Goal: Transaction & Acquisition: Book appointment/travel/reservation

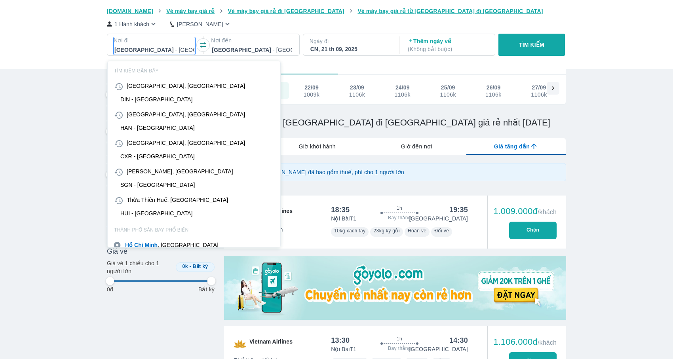
scroll to position [46, 0]
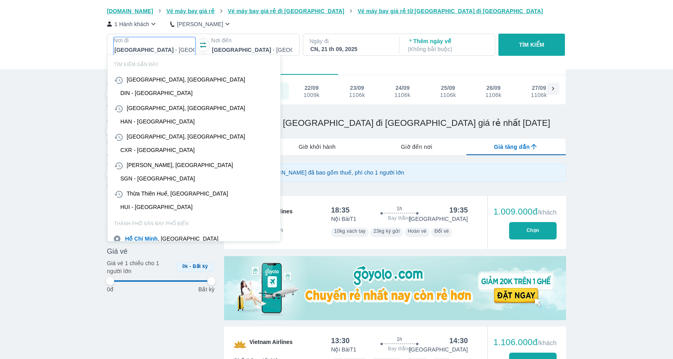
type input "v"
type input "97.9166666666667"
type input "vc"
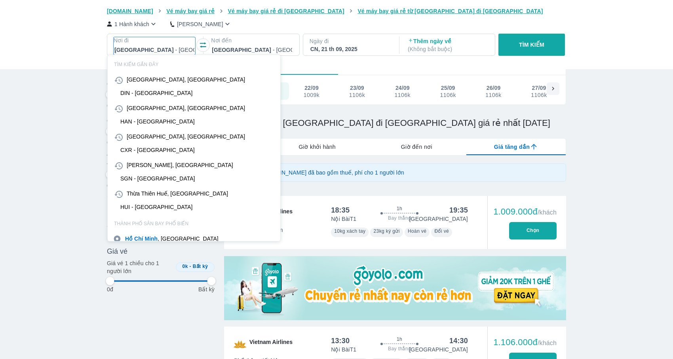
type input "97.9166666666667"
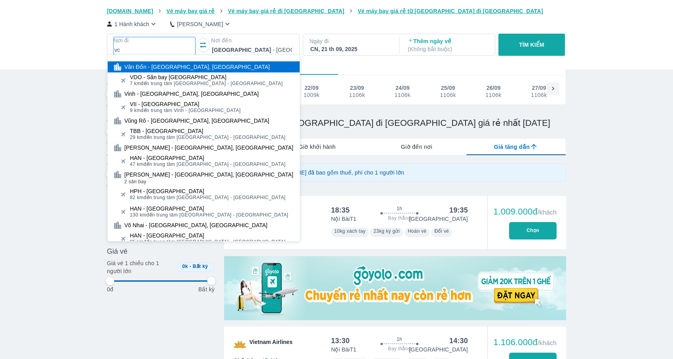
type input "97.9166666666667"
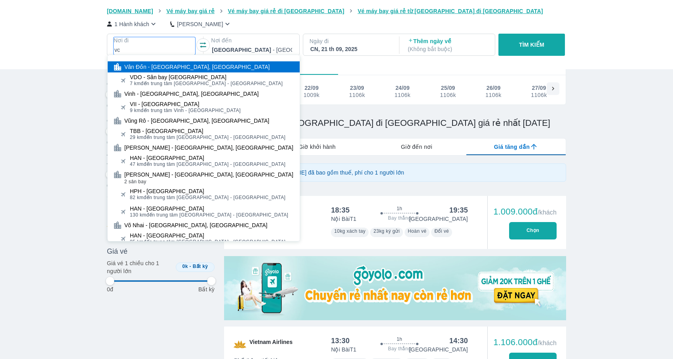
type input "97.9166666666667"
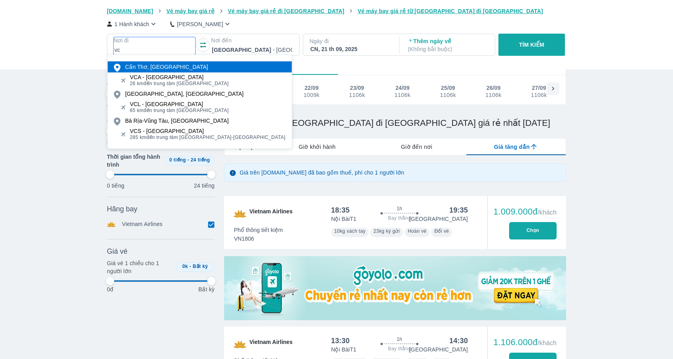
type input "vcs"
type input "97.9166666666667"
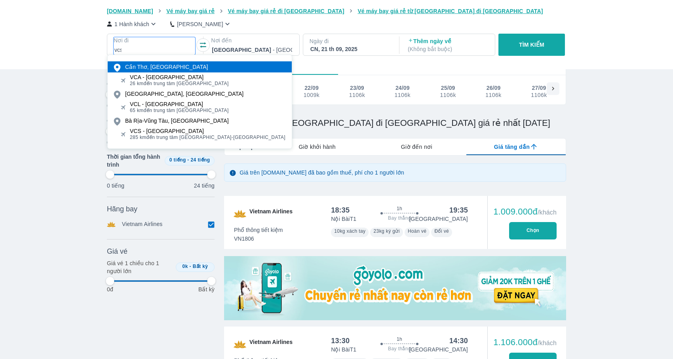
type input "97.9166666666667"
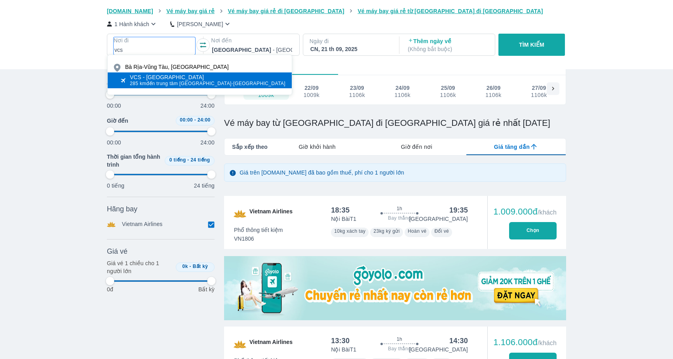
type input "vcs"
click at [147, 78] on div "VCS - [GEOGRAPHIC_DATA]" at bounding box center [207, 77] width 155 height 6
type input "97.9166666666667"
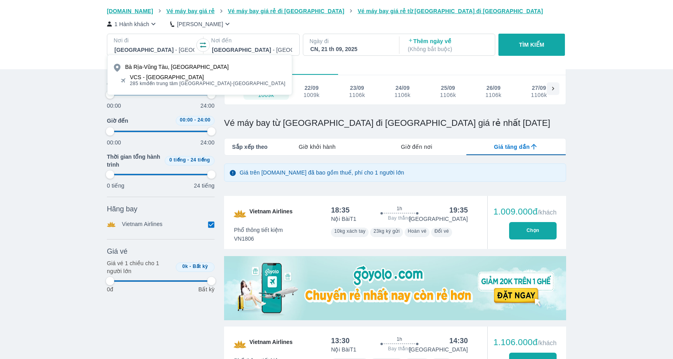
type input "97.9166666666667"
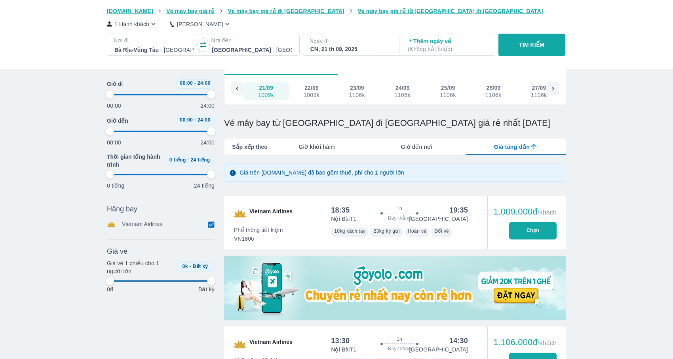
click at [271, 46] on div at bounding box center [252, 49] width 80 height 9
type input "97.9166666666667"
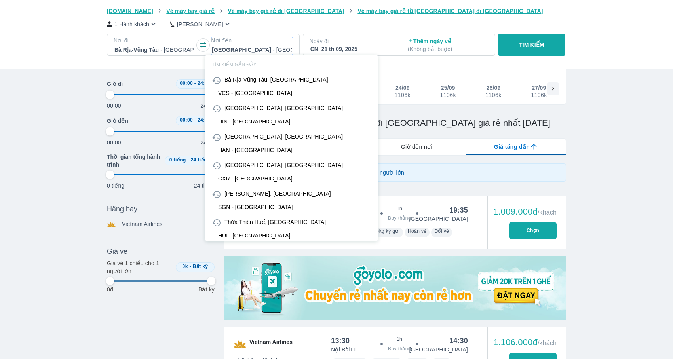
type input "s"
type input "97.9166666666667"
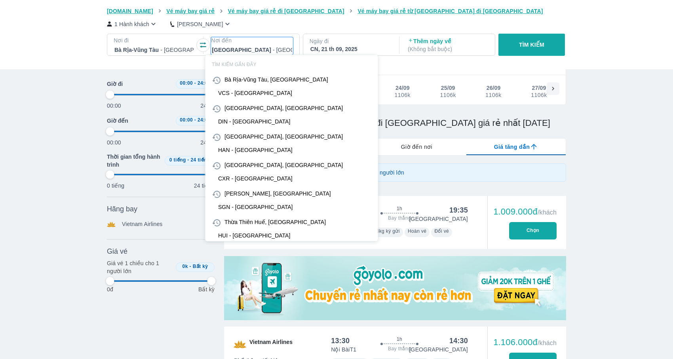
type input "97.9166666666667"
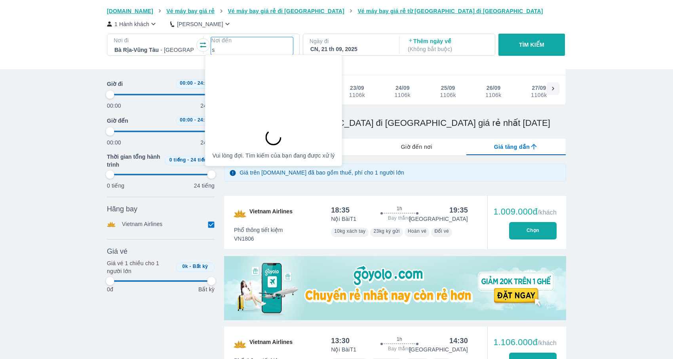
type input "97.9166666666667"
type input "sg"
type input "97.9166666666667"
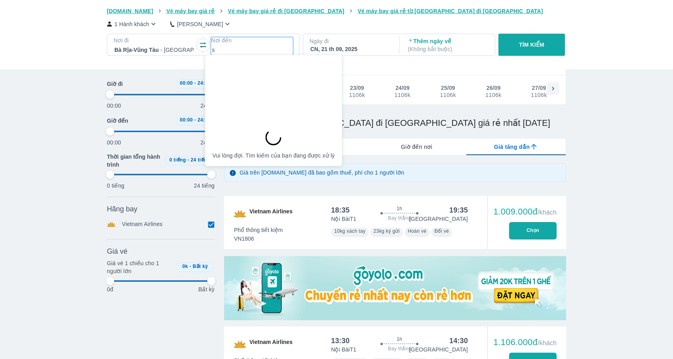
type input "97.9166666666667"
type input "sgn"
type input "97.9166666666667"
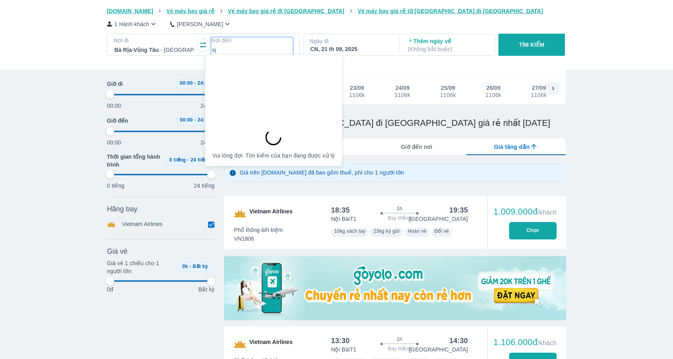
type input "97.9166666666667"
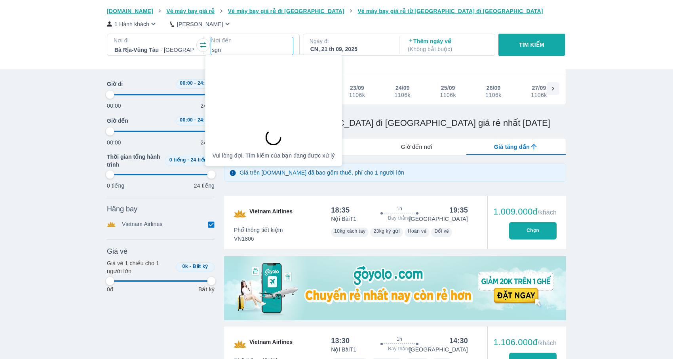
type input "97.9166666666667"
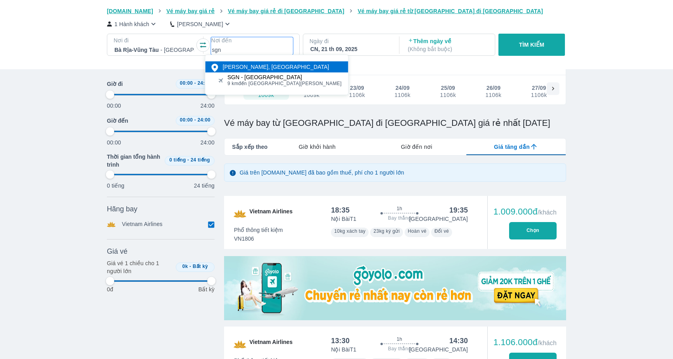
type input "sgn"
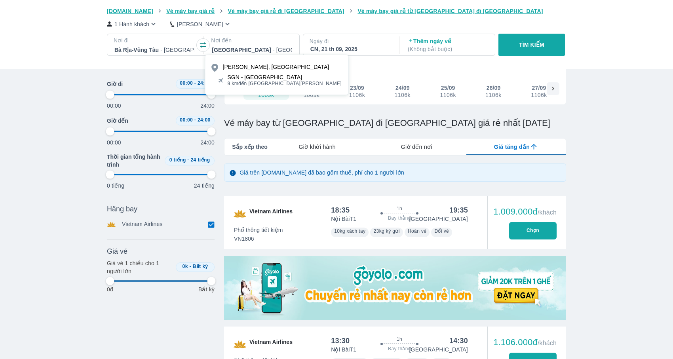
click at [269, 84] on span "9 km đến trung tâm Hồ Chí Minh" at bounding box center [285, 83] width 114 height 6
type input "97.9166666666667"
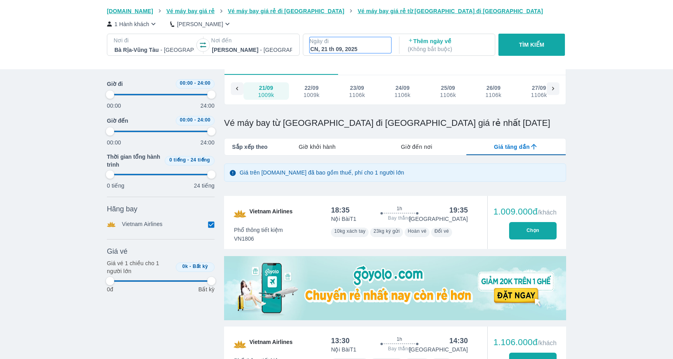
click at [349, 51] on div "CN, 21 th 09, 2025" at bounding box center [350, 49] width 80 height 8
type input "97.9166666666667"
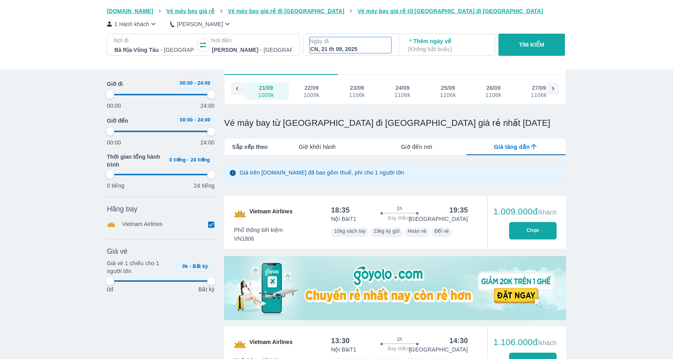
type input "97.9166666666667"
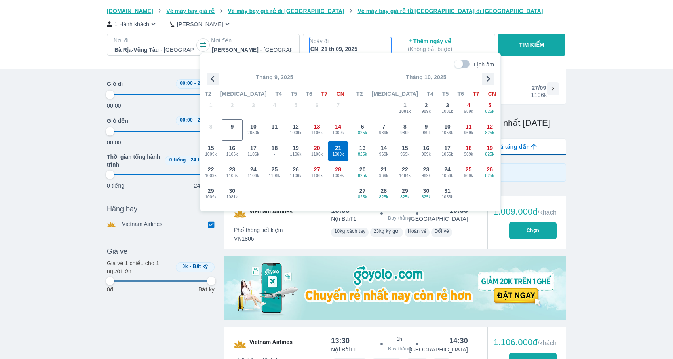
type input "97.9166666666667"
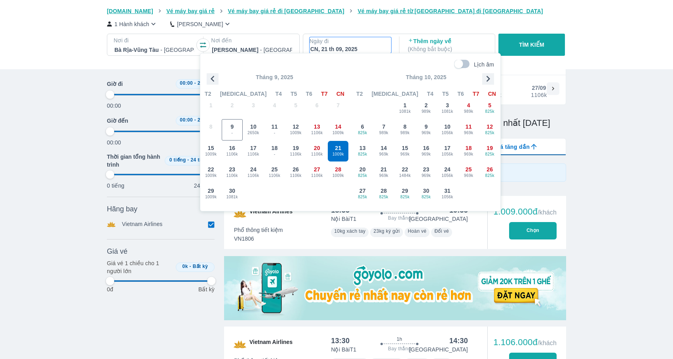
type input "97.9166666666667"
click at [332, 174] on span "1540k" at bounding box center [338, 176] width 21 height 6
type input "97.9166666666667"
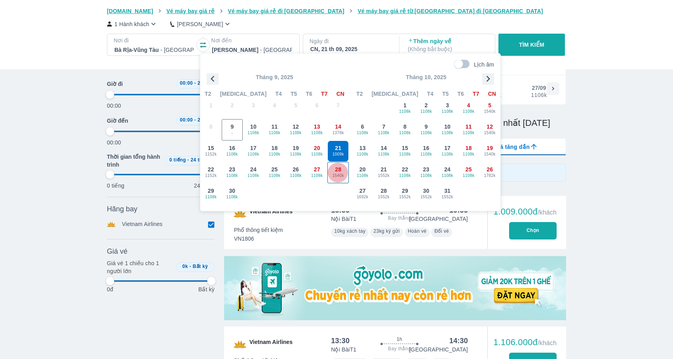
type input "97.9166666666667"
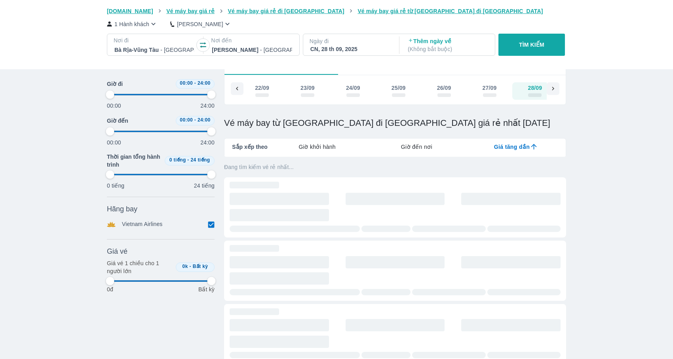
scroll to position [0, 606]
type input "97.9166666666667"
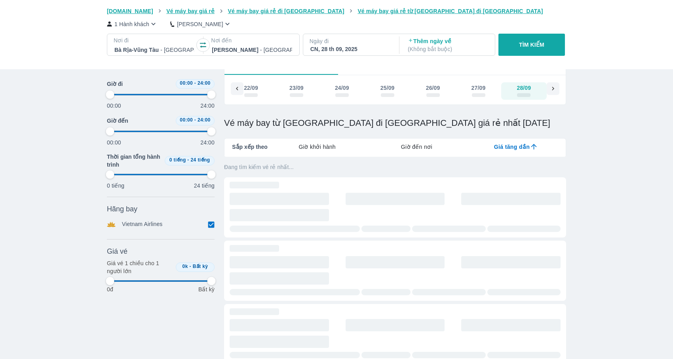
type input "97.9166666666667"
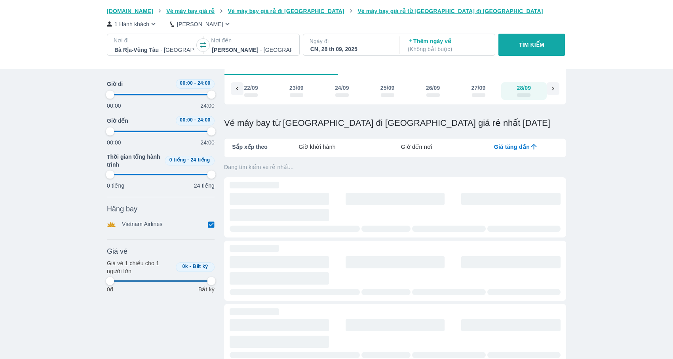
type input "97.9166666666667"
click at [521, 42] on p "TÌM KIẾM" at bounding box center [531, 45] width 25 height 8
type input "97.9166666666667"
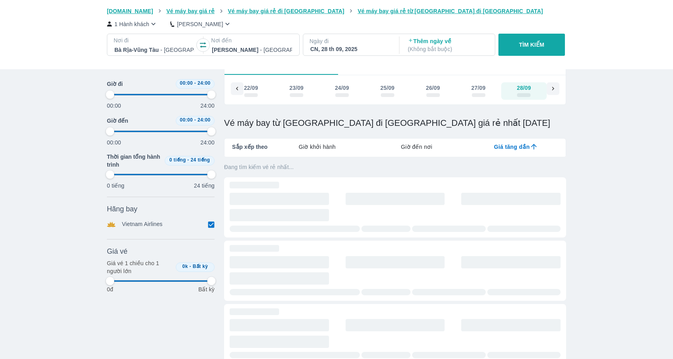
type input "97.9166666666667"
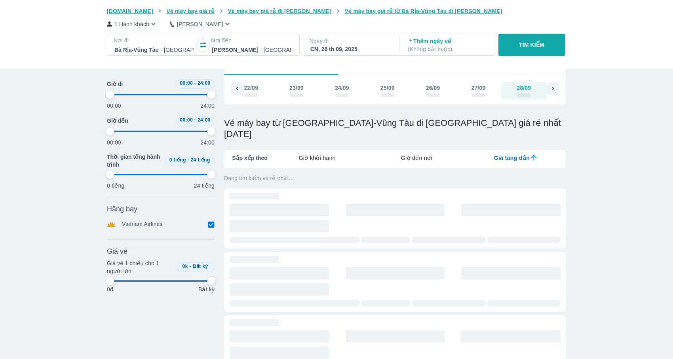
type input "97.9166666666667"
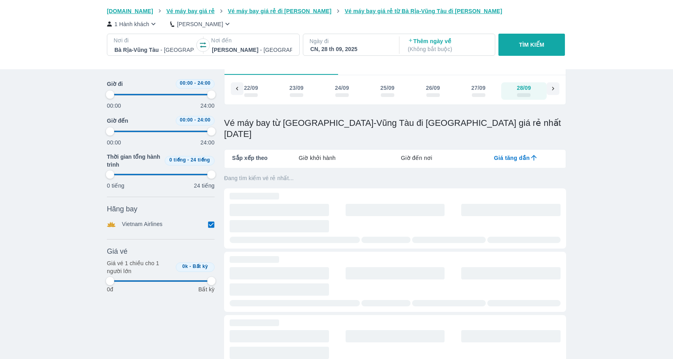
type input "97.9166666666667"
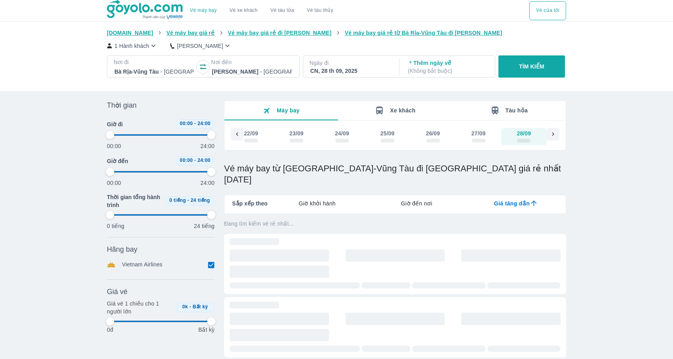
type input "97.9166666666667"
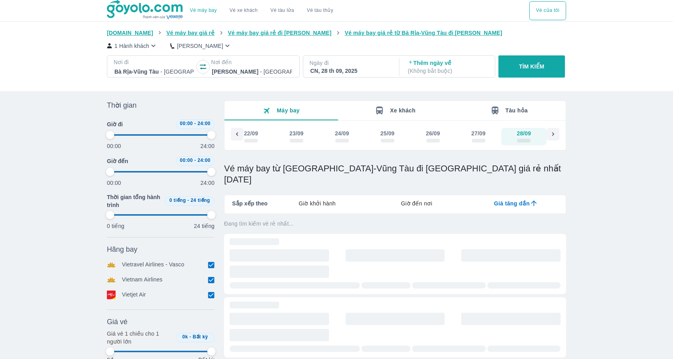
type input "97.9166666666667"
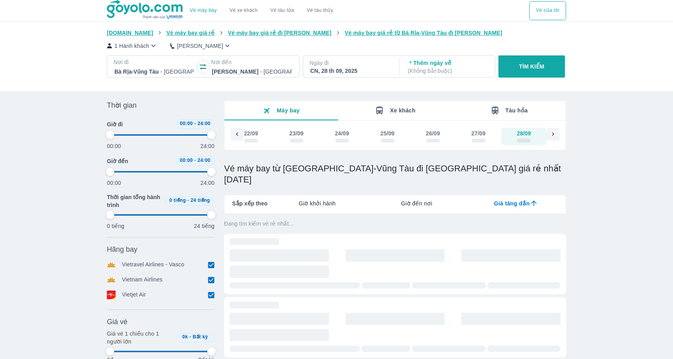
type input "97.9166666666667"
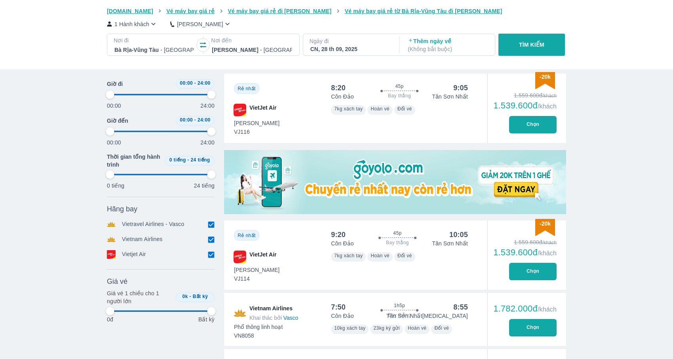
scroll to position [184, 0]
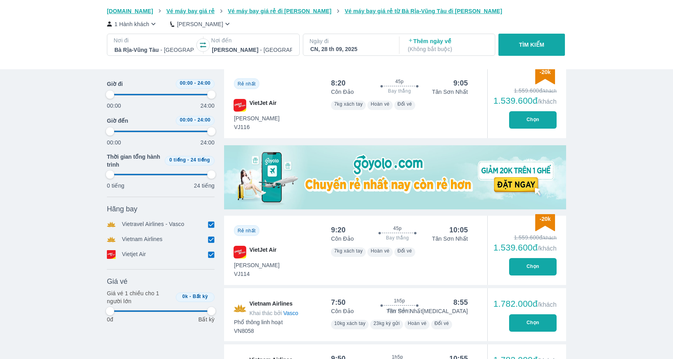
type input "97.9166666666667"
click at [209, 254] on input "checkbox" at bounding box center [210, 254] width 7 height 7
checkbox input "false"
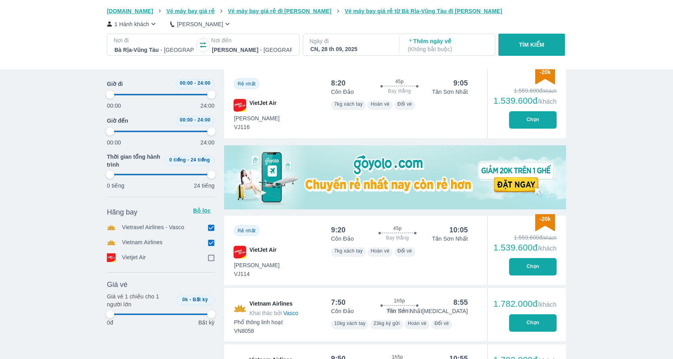
type input "97.9166666666667"
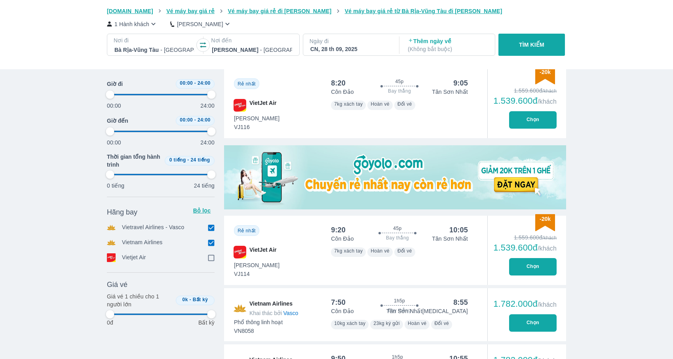
type input "97.9166666666667"
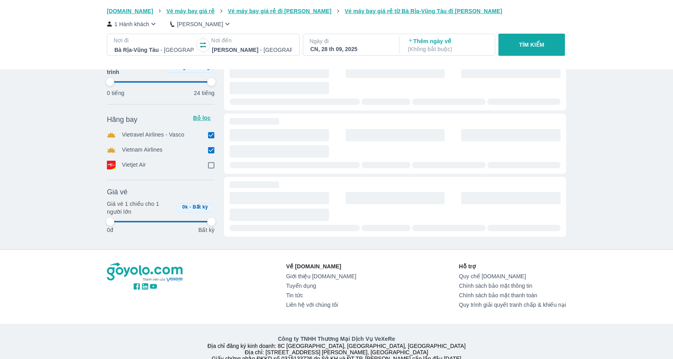
type input "97.9166666666667"
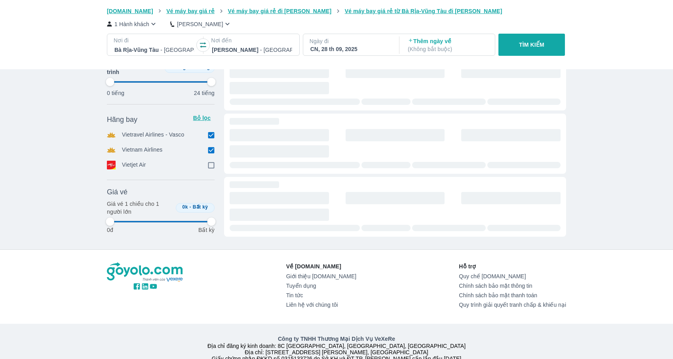
type input "97.9166666666667"
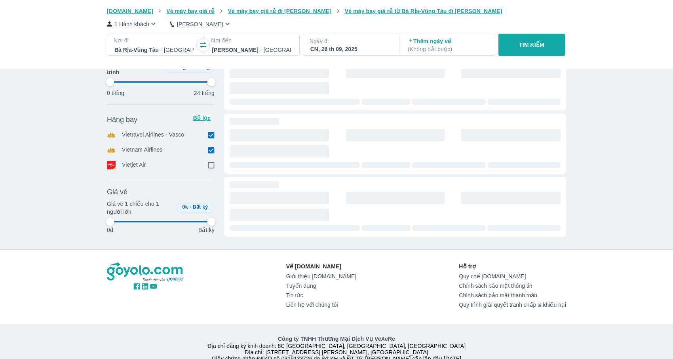
type input "97.9166666666667"
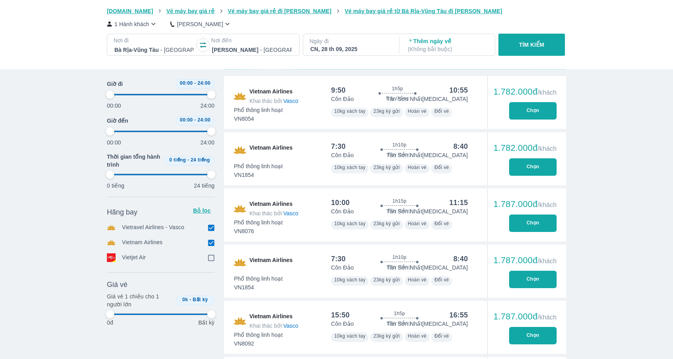
scroll to position [309, 0]
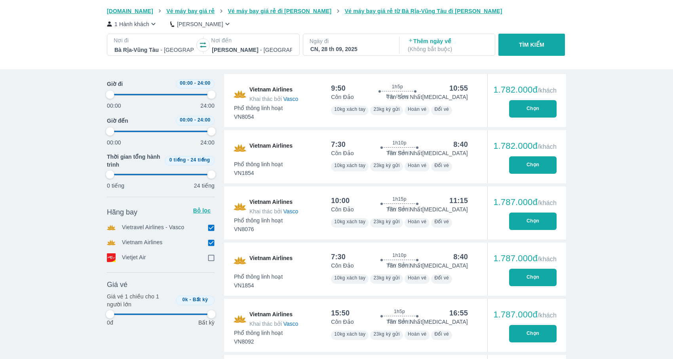
type input "97.9166666666667"
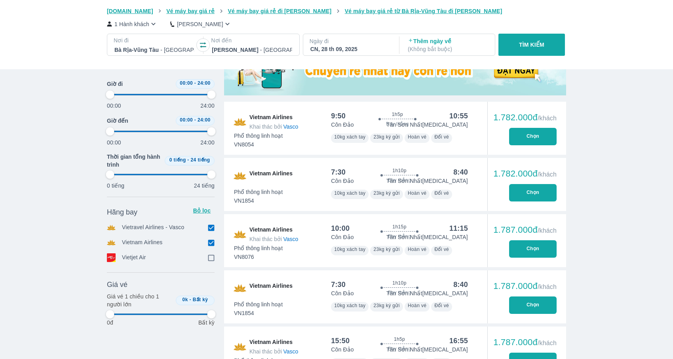
type input "97.9166666666667"
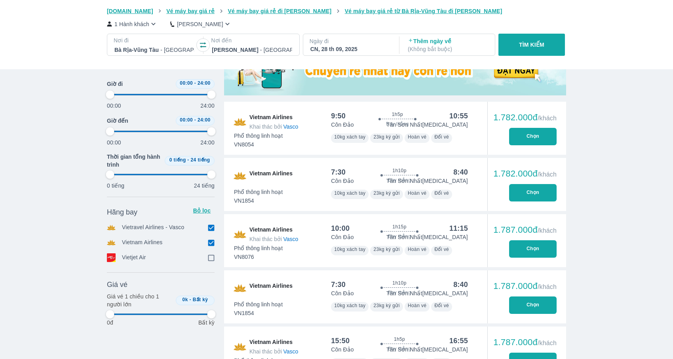
type input "97.9166666666667"
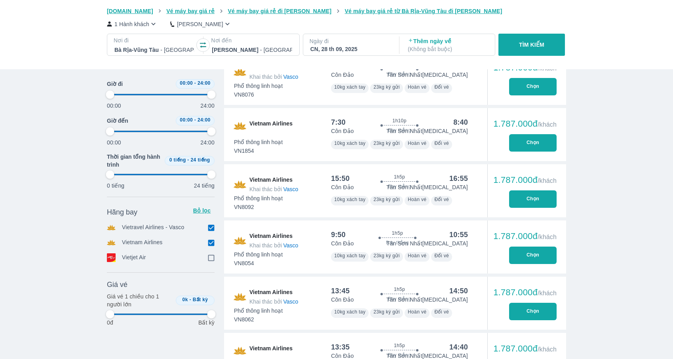
type input "97.9166666666667"
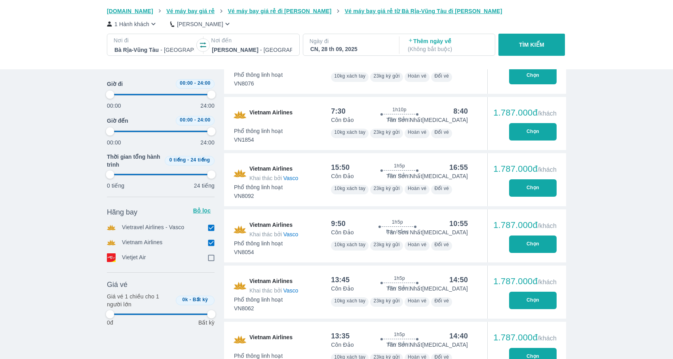
type input "97.9166666666667"
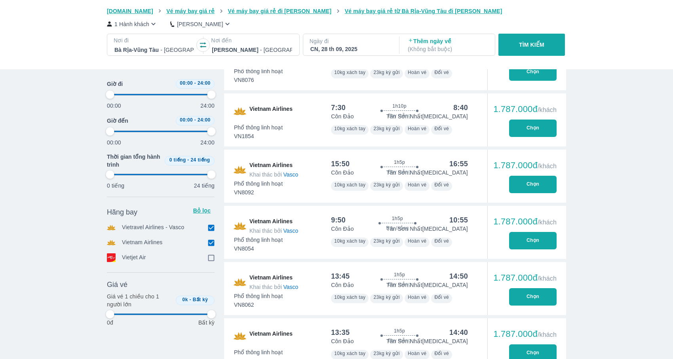
type input "97.9166666666667"
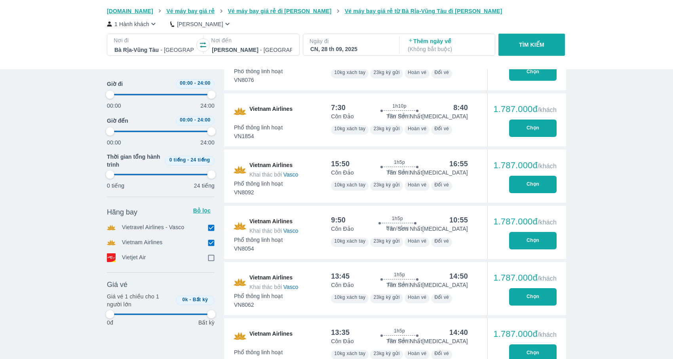
type input "97.9166666666667"
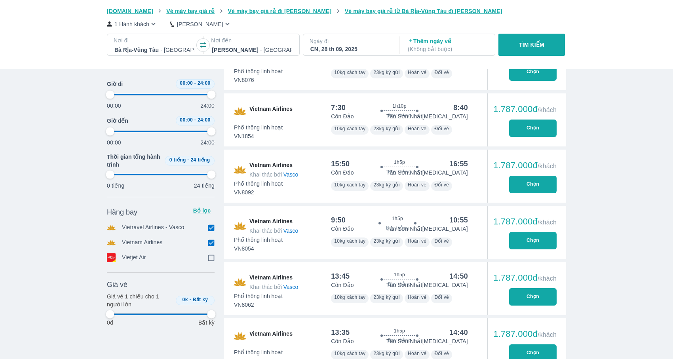
type input "97.9166666666667"
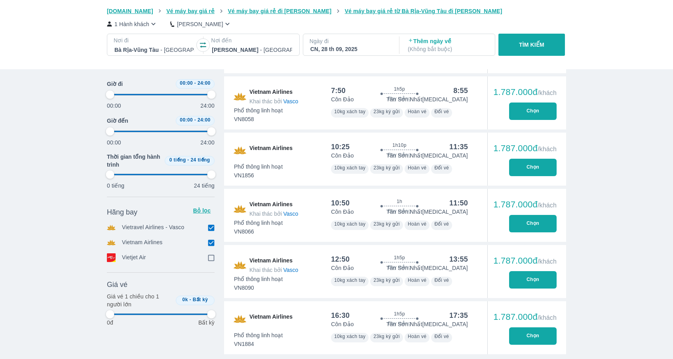
type input "97.9166666666667"
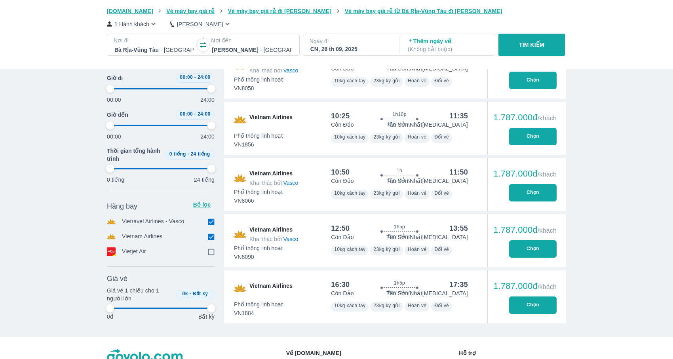
scroll to position [830, 0]
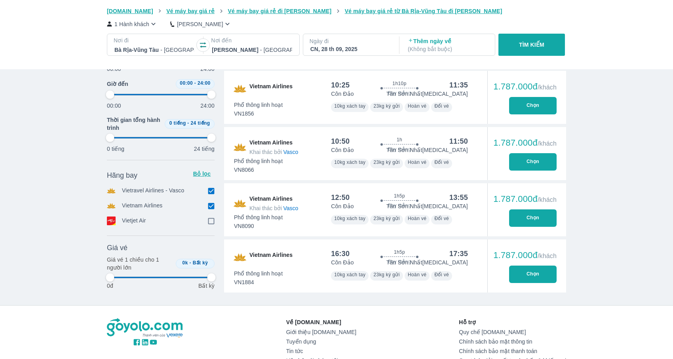
type input "97.9166666666667"
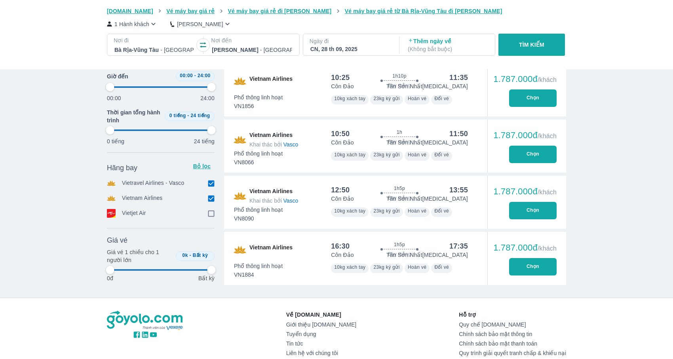
type input "97.9166666666667"
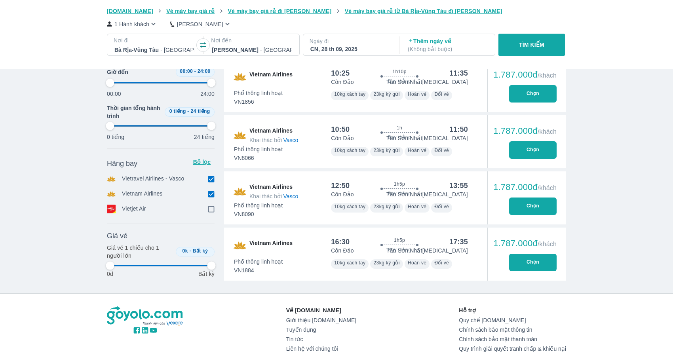
type input "97.9166666666667"
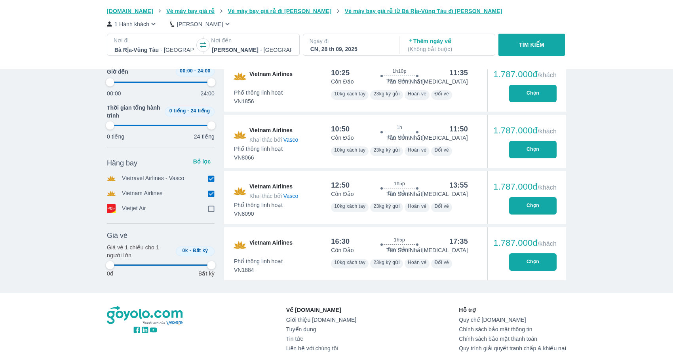
type input "97.9166666666667"
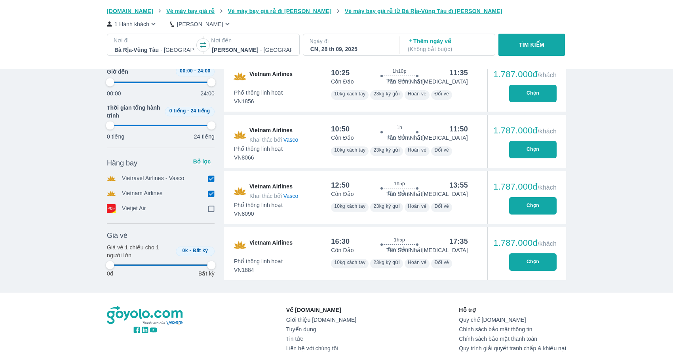
type input "97.9166666666667"
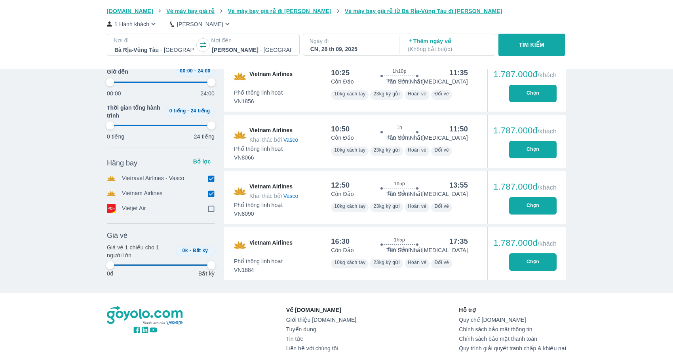
scroll to position [821, 0]
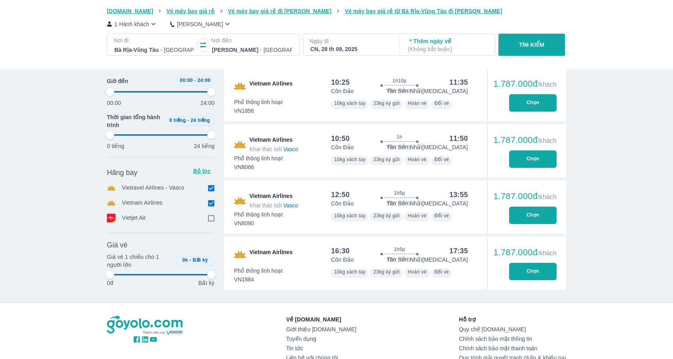
type input "97.9166666666667"
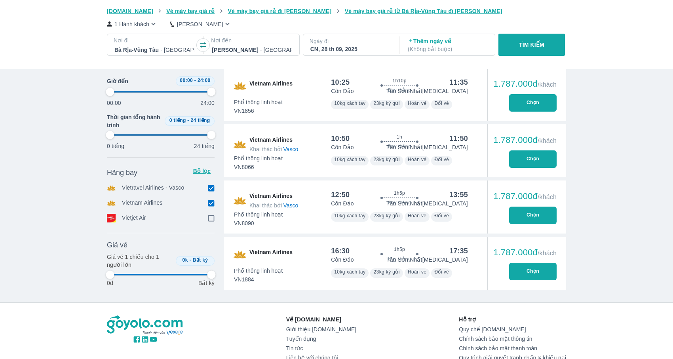
type input "97.9166666666667"
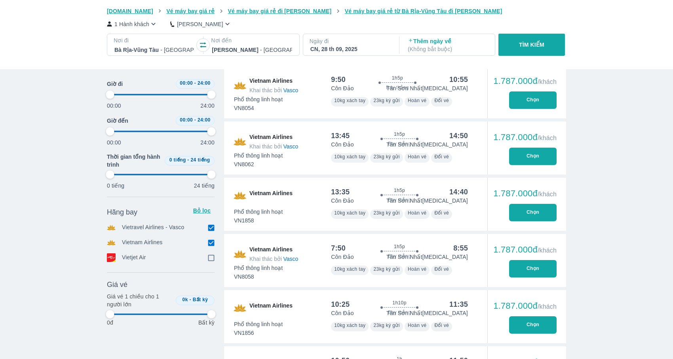
scroll to position [890, 0]
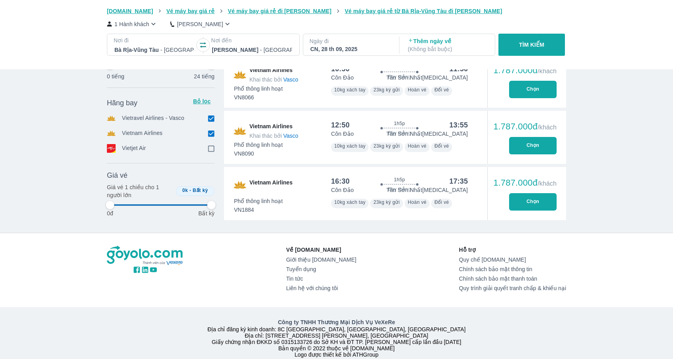
click at [552, 193] on button "Chọn" at bounding box center [532, 201] width 47 height 17
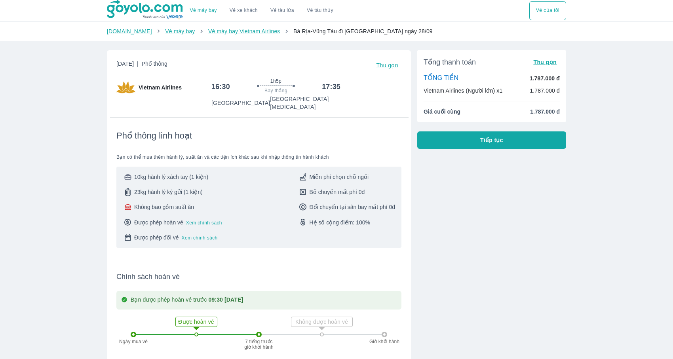
click at [153, 12] on img at bounding box center [145, 10] width 77 height 20
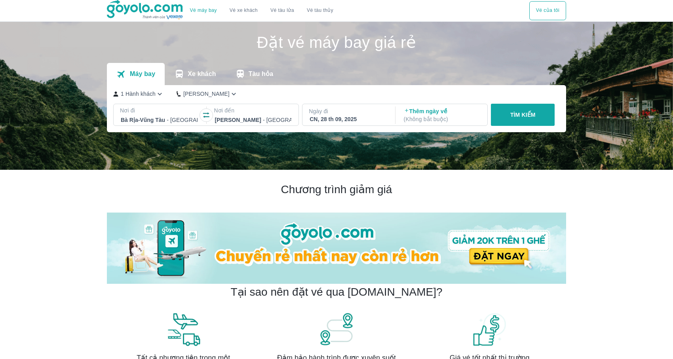
click at [179, 115] on div at bounding box center [159, 119] width 77 height 9
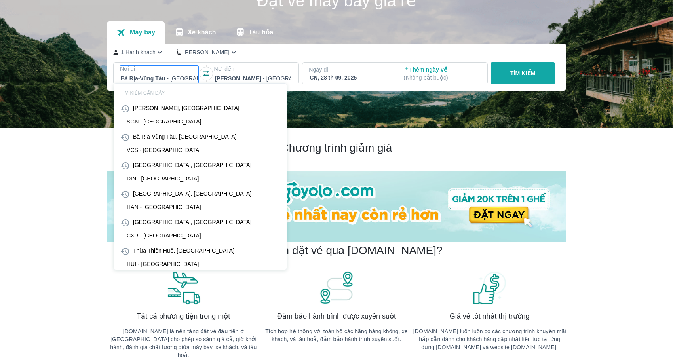
scroll to position [46, 0]
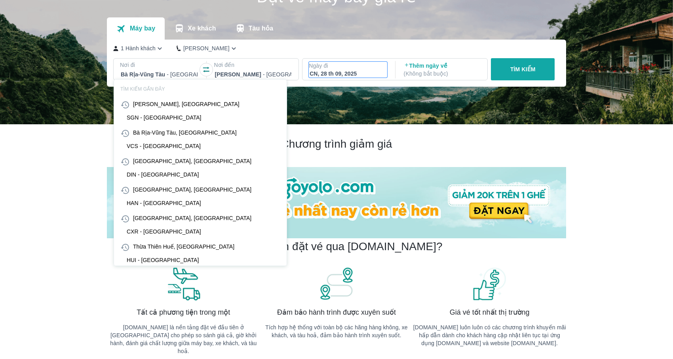
click at [358, 71] on div "CN, 28 th 09, 2025" at bounding box center [347, 74] width 77 height 8
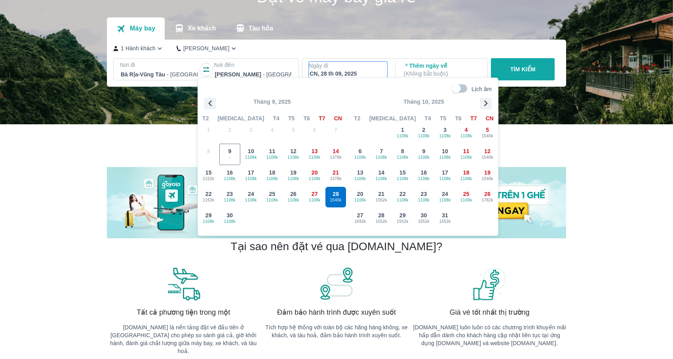
click at [157, 79] on div "Nơi đi [GEOGRAPHIC_DATA]-[GEOGRAPHIC_DATA] - [GEOGRAPHIC_DATA]" at bounding box center [159, 71] width 91 height 24
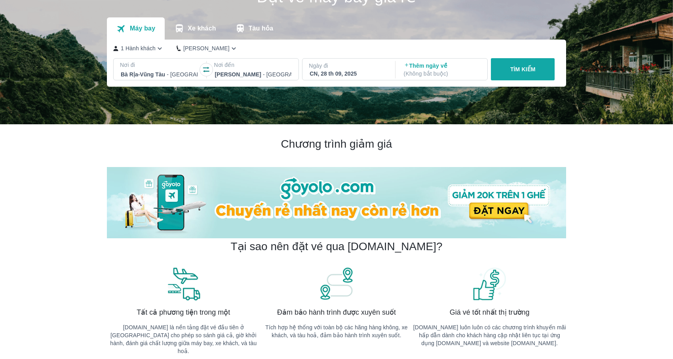
click at [165, 73] on div at bounding box center [159, 74] width 77 height 9
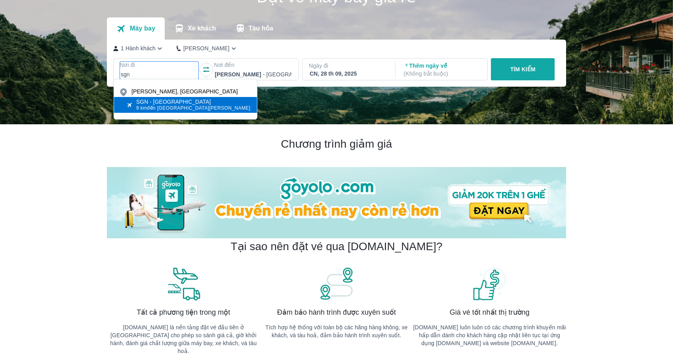
type input "sgn"
click at [167, 102] on div "SGN - [GEOGRAPHIC_DATA]" at bounding box center [193, 102] width 114 height 6
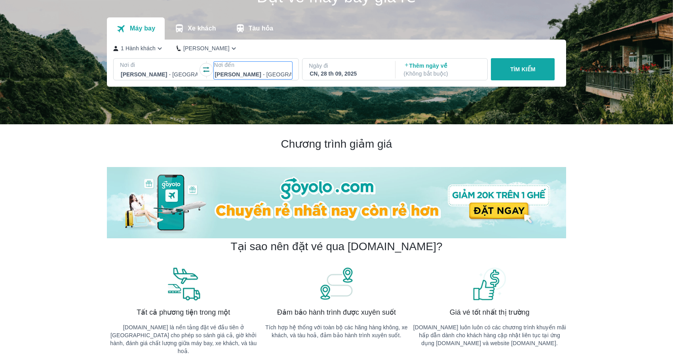
click at [252, 70] on div at bounding box center [252, 74] width 77 height 9
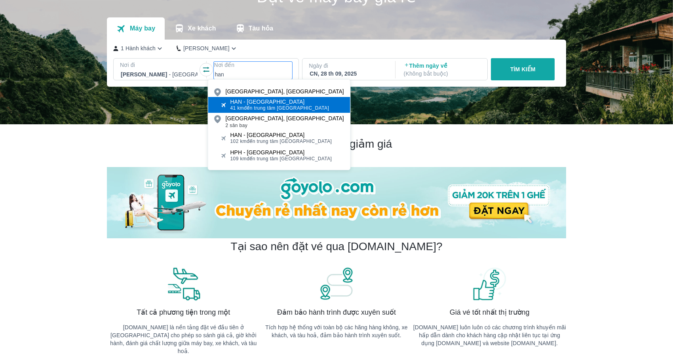
type input "han"
click at [269, 106] on span "41 km đến trung tâm [GEOGRAPHIC_DATA]" at bounding box center [279, 108] width 99 height 6
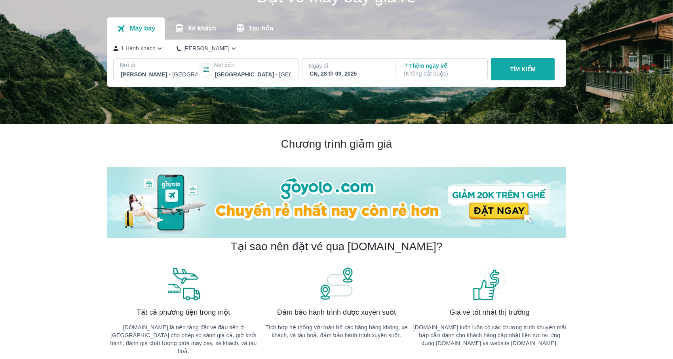
click at [364, 81] on div "Nơi đi [GEOGRAPHIC_DATA] - [GEOGRAPHIC_DATA] Nơi đến [GEOGRAPHIC_DATA] - [GEOGR…" at bounding box center [336, 70] width 446 height 25
click at [374, 70] on div "CN, 28 th 09, 2025" at bounding box center [347, 74] width 77 height 8
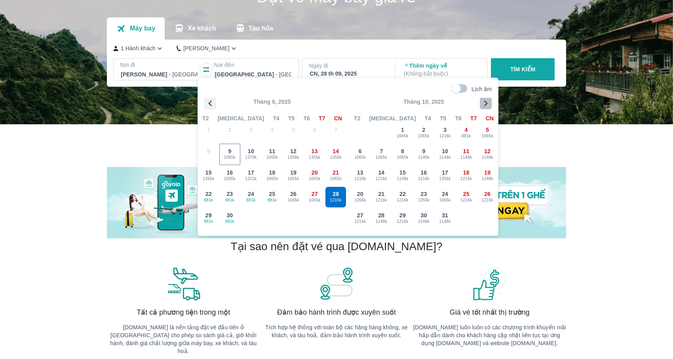
click at [482, 101] on icon "button" at bounding box center [486, 103] width 12 height 12
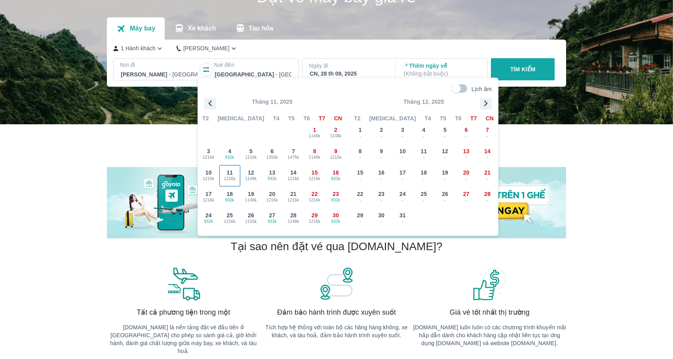
click at [234, 174] on div "11 1216k" at bounding box center [230, 175] width 21 height 21
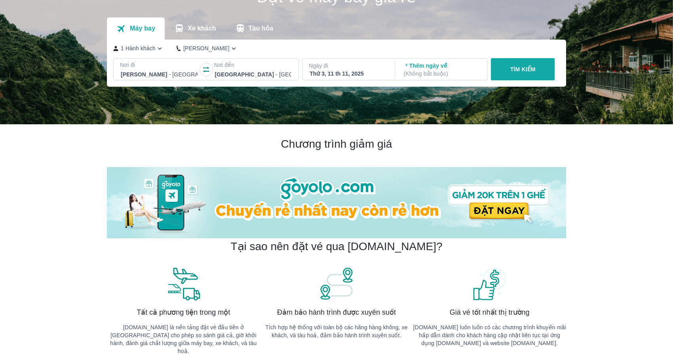
click at [528, 65] on p "TÌM KIẾM" at bounding box center [522, 69] width 25 height 8
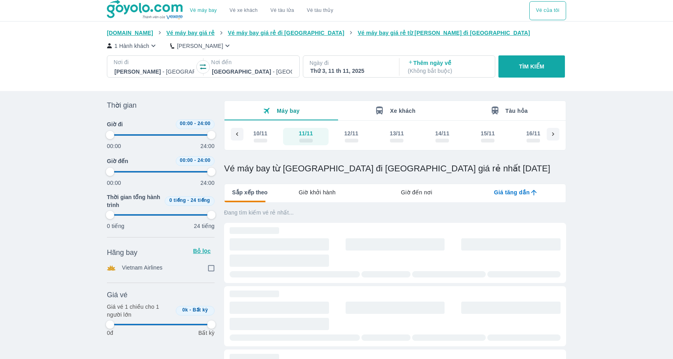
type input "97.9166666666667"
checkbox input "true"
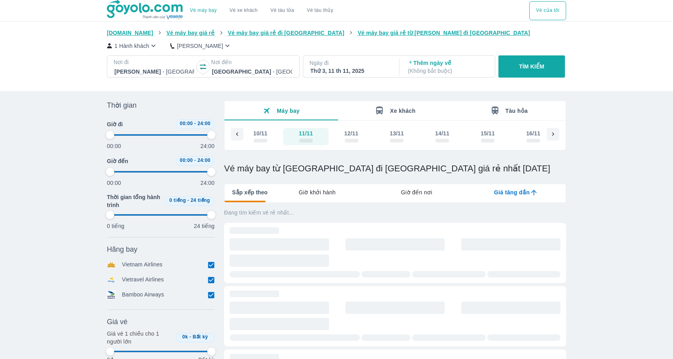
type input "97.9166666666667"
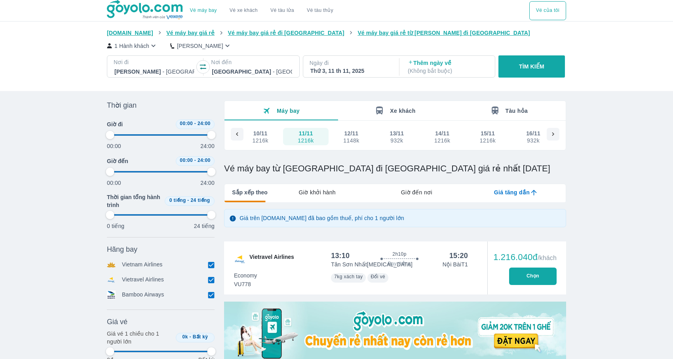
type input "97.9166666666667"
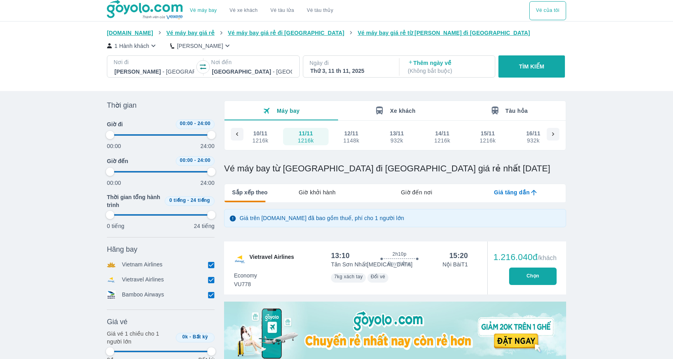
type input "97.9166666666667"
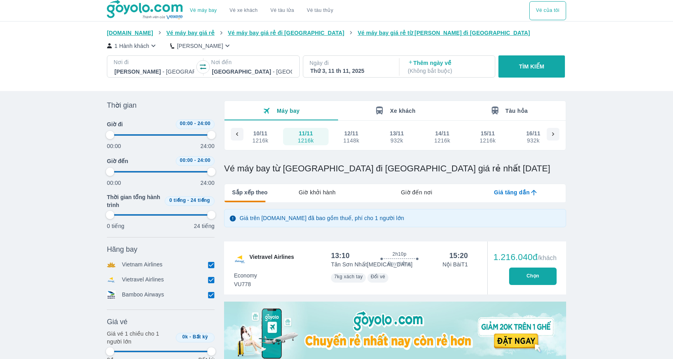
type input "97.9166666666667"
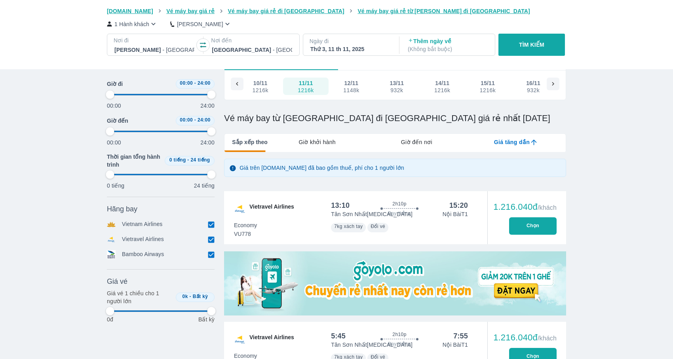
type input "97.9166666666667"
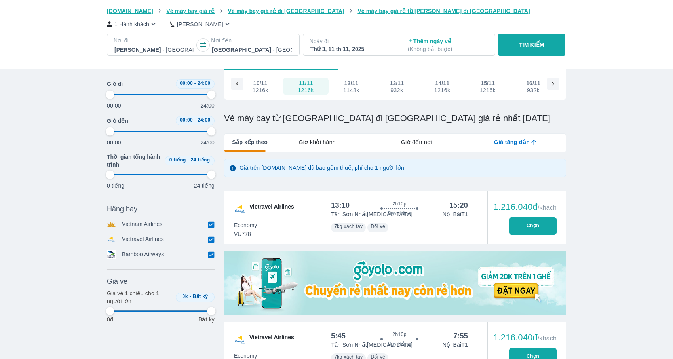
type input "97.9166666666667"
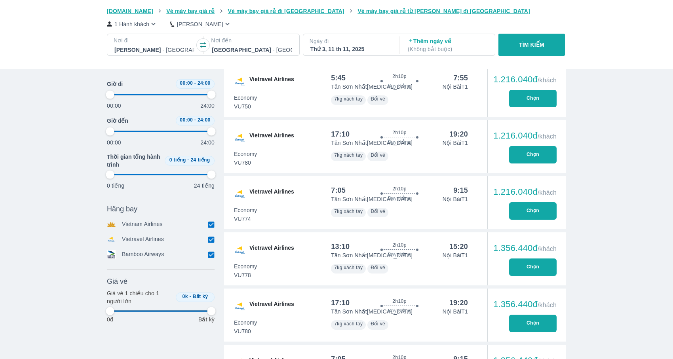
scroll to position [311, 0]
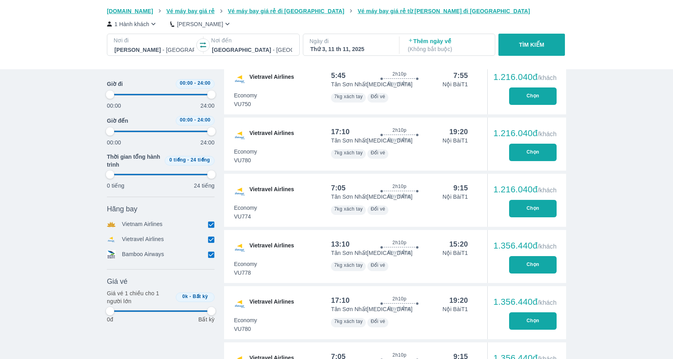
click at [209, 254] on input "checkbox" at bounding box center [210, 254] width 7 height 7
checkbox input "false"
type input "97.9166666666667"
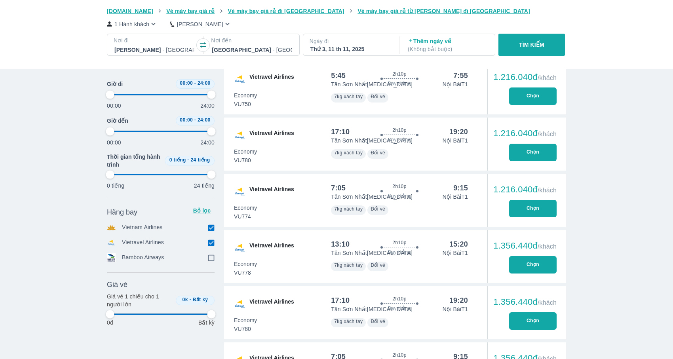
type input "97.9166666666667"
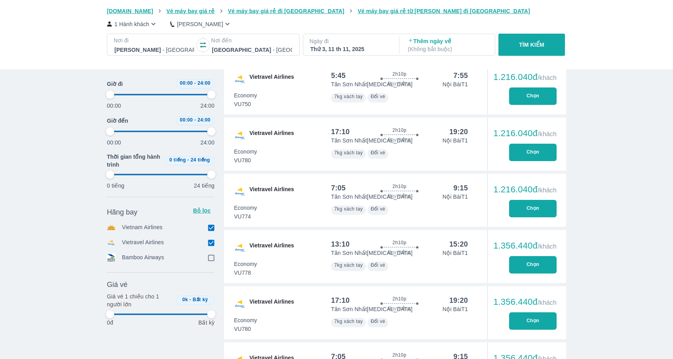
type input "97.9166666666667"
click at [212, 242] on input "checkbox" at bounding box center [210, 242] width 7 height 7
checkbox input "false"
type input "97.9166666666667"
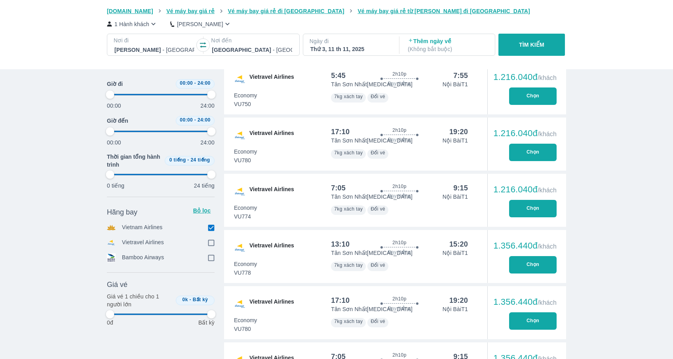
type input "97.9166666666667"
checkbox input "true"
type input "97.9166666666667"
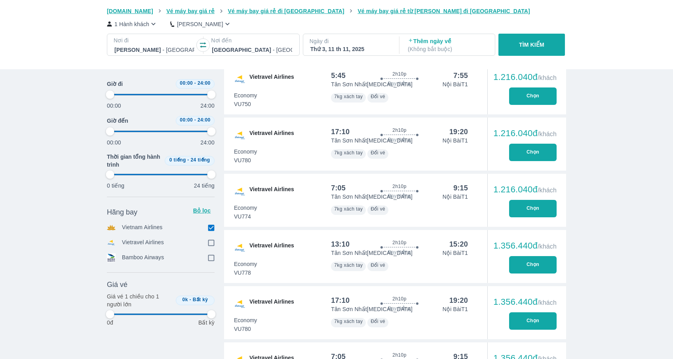
scroll to position [201, 0]
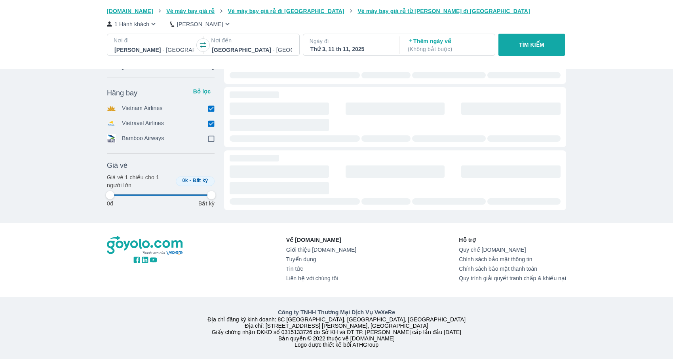
type input "97.9166666666667"
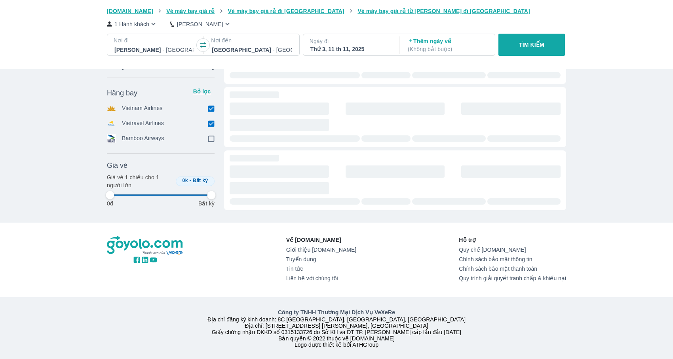
type input "97.9166666666667"
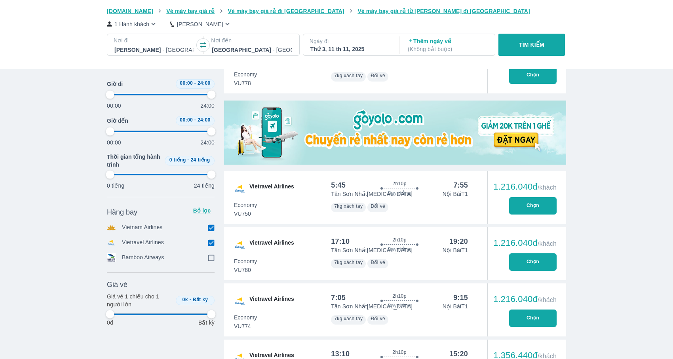
type input "97.9166666666667"
checkbox input "false"
type input "97.9166666666667"
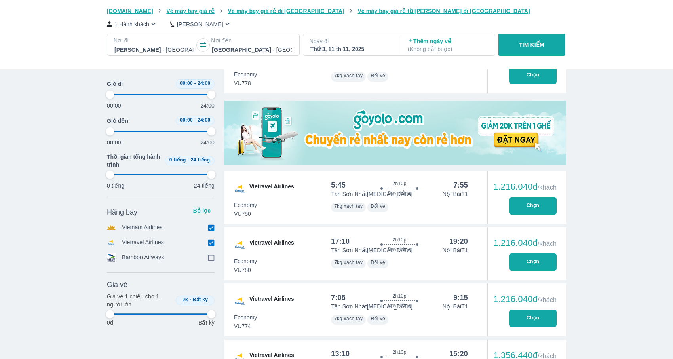
type input "97.9166666666667"
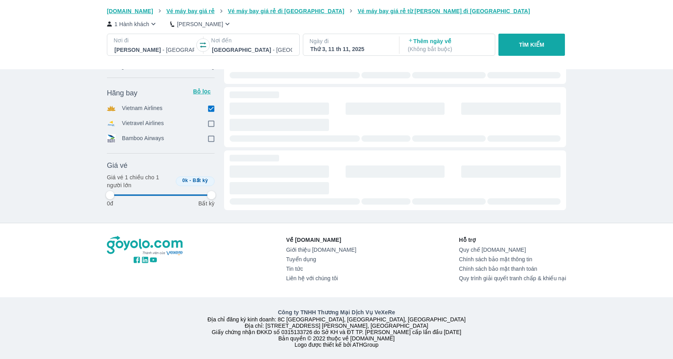
type input "97.9166666666667"
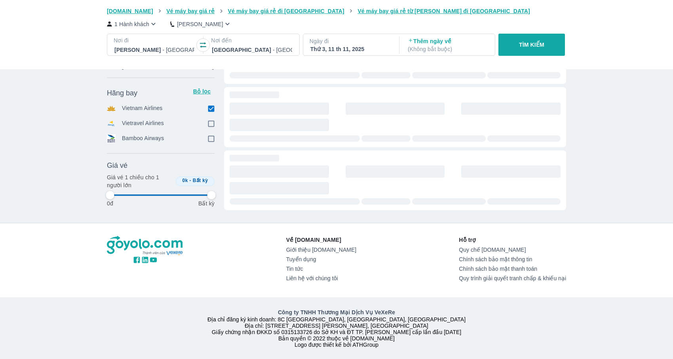
type input "97.9166666666667"
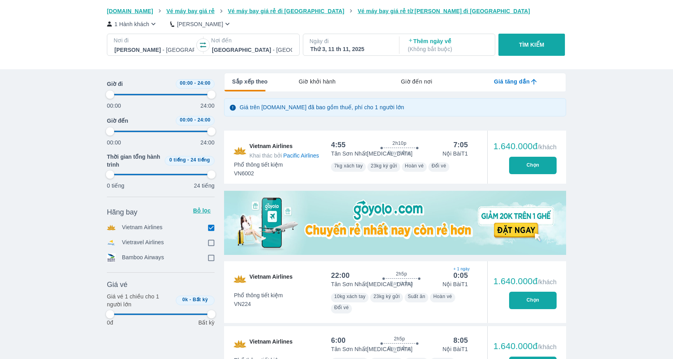
type input "97.9166666666667"
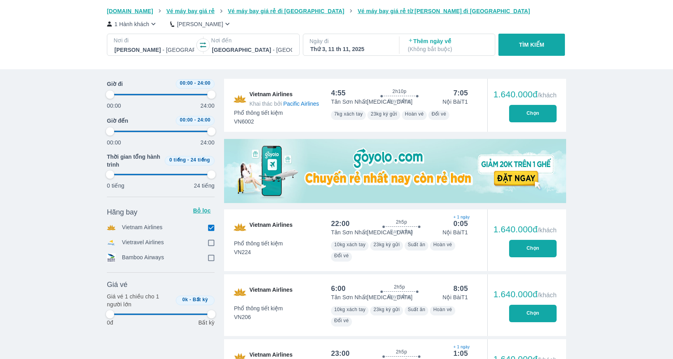
type input "97.9166666666667"
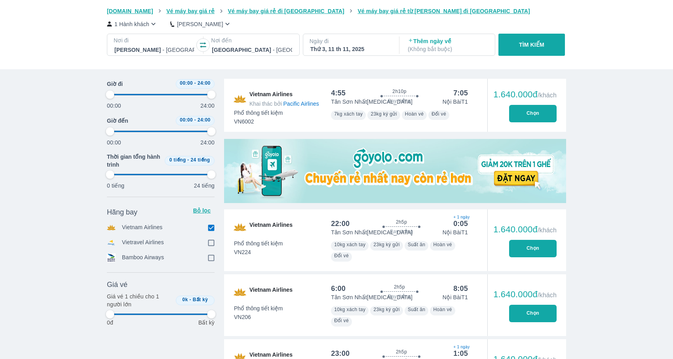
type input "97.9166666666667"
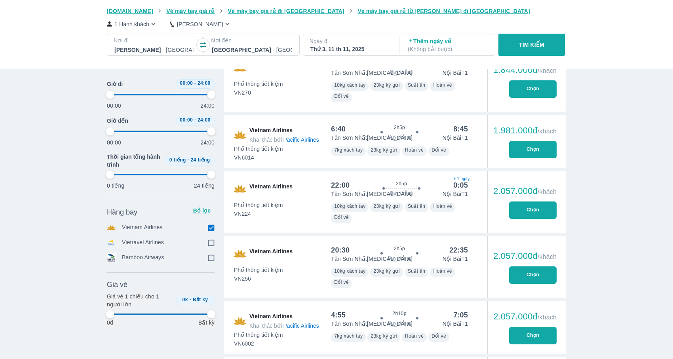
type input "97.9166666666667"
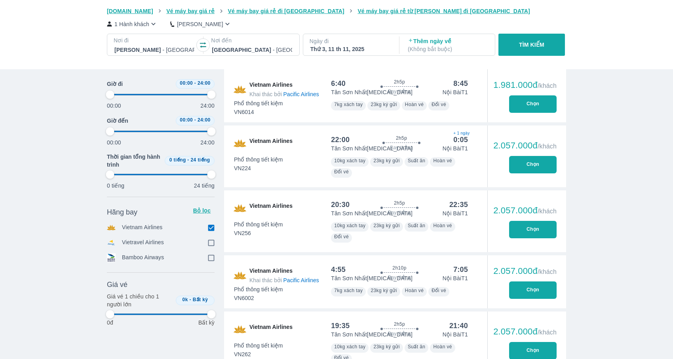
type input "97.9166666666667"
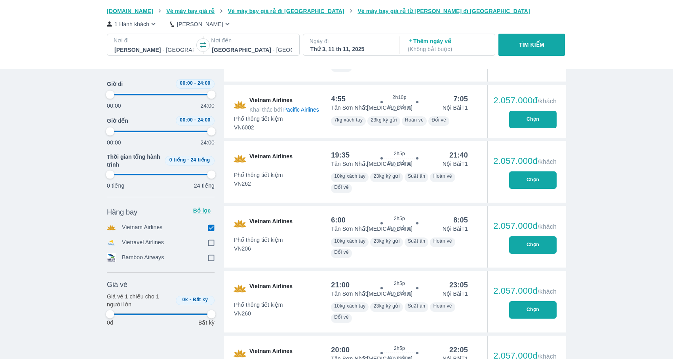
type input "97.9166666666667"
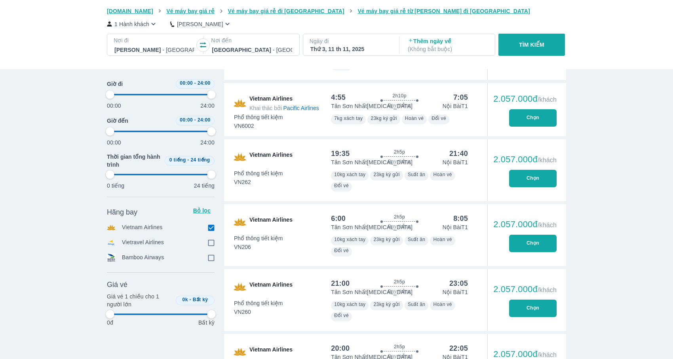
type input "97.9166666666667"
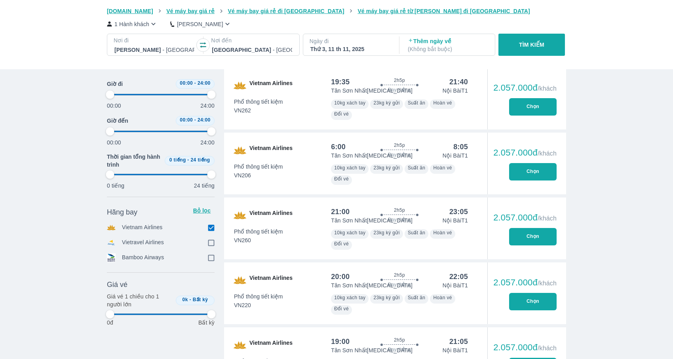
type input "97.9166666666667"
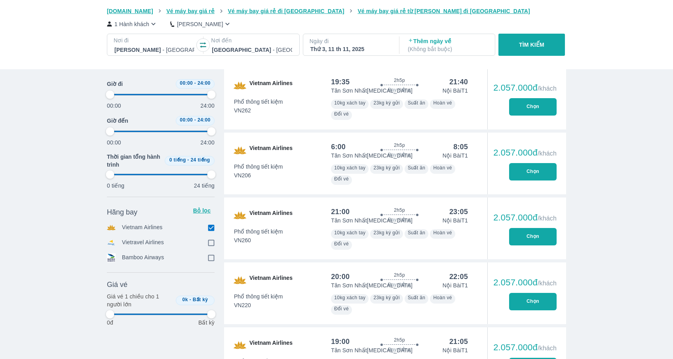
type input "97.9166666666667"
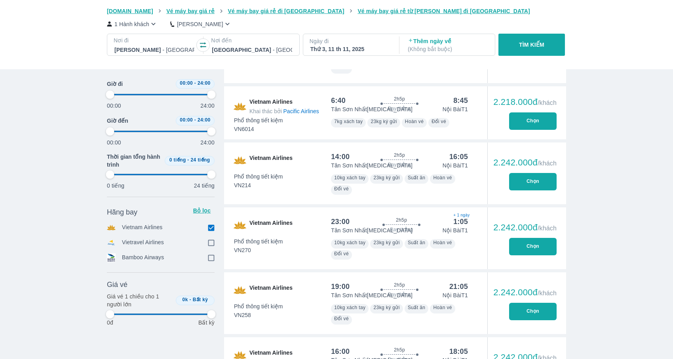
type input "97.9166666666667"
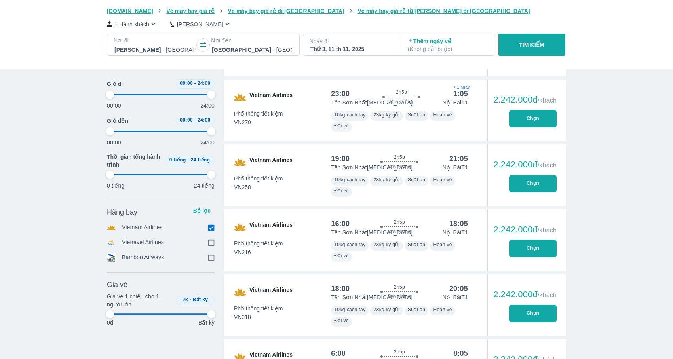
type input "97.9166666666667"
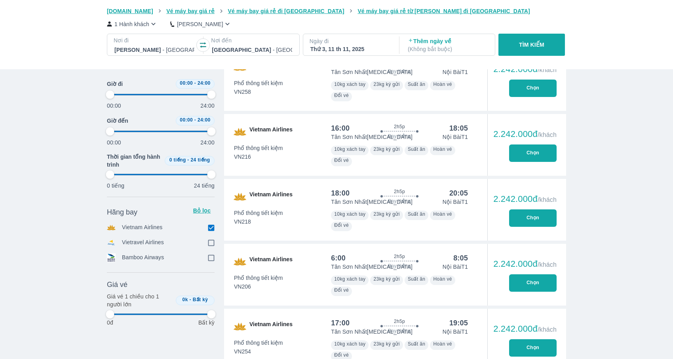
type input "97.9166666666667"
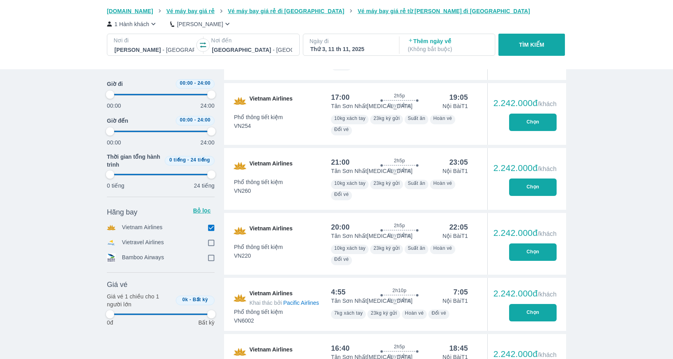
type input "97.9166666666667"
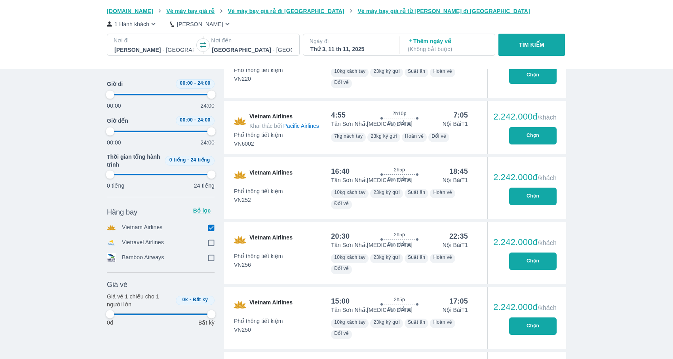
type input "97.9166666666667"
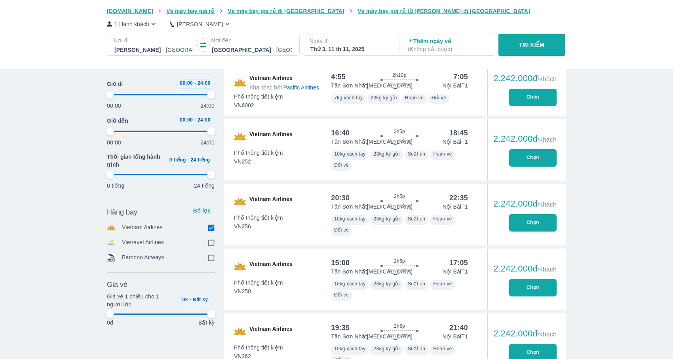
type input "97.9166666666667"
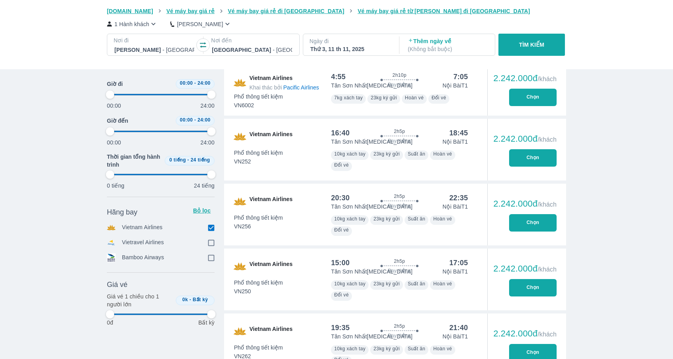
type input "97.9166666666667"
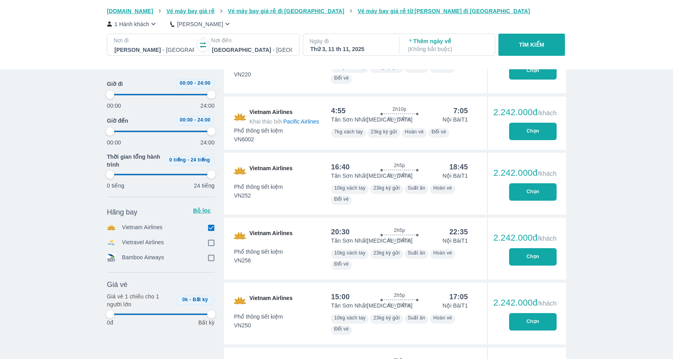
type input "97.9166666666667"
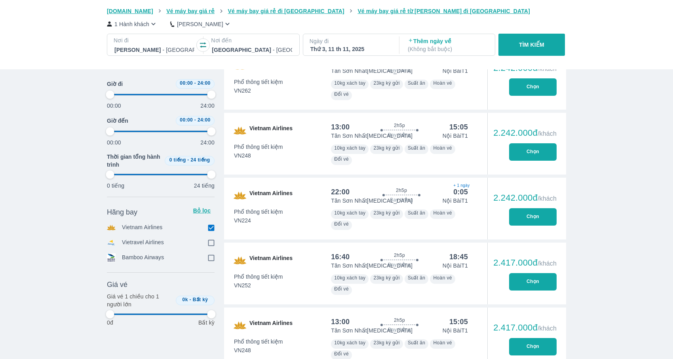
type input "97.9166666666667"
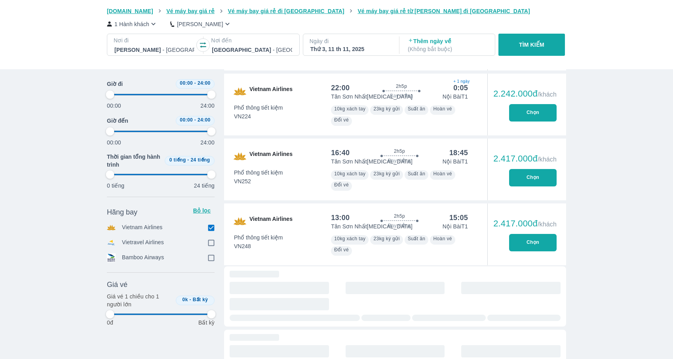
scroll to position [2584, 0]
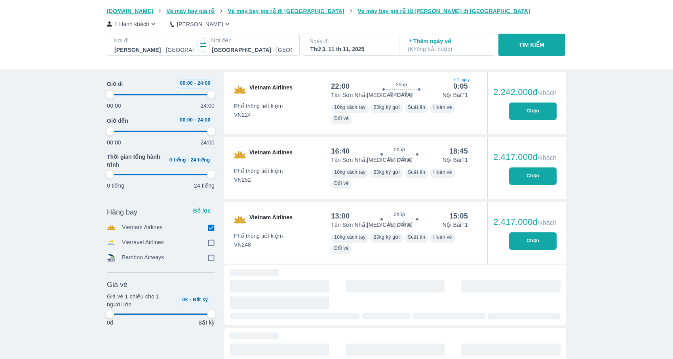
type input "97.9166666666667"
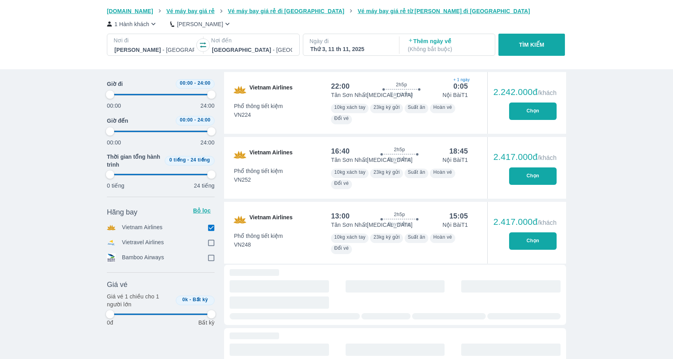
type input "97.9166666666667"
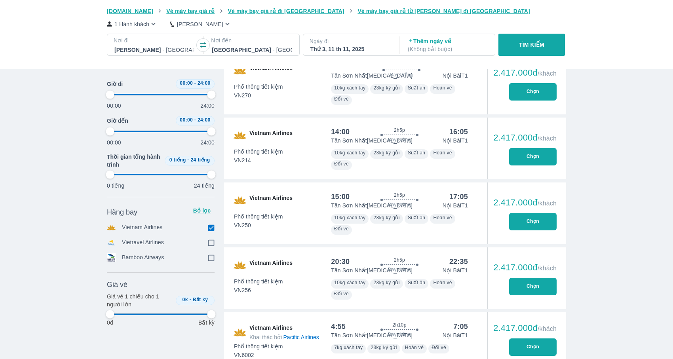
scroll to position [2810, 0]
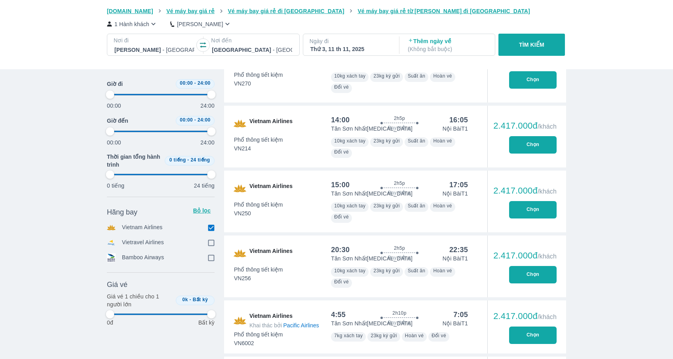
type input "97.9166666666667"
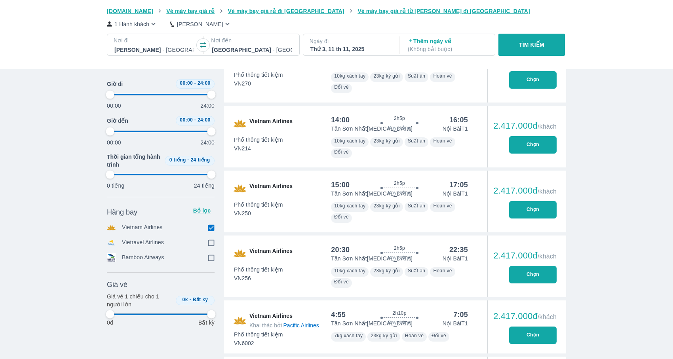
type input "97.9166666666667"
drag, startPoint x: 108, startPoint y: 93, endPoint x: 150, endPoint y: 93, distance: 41.2
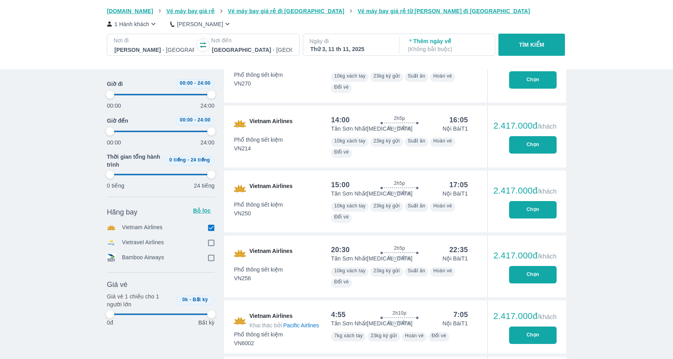
click at [150, 93] on div "00:00 24:00" at bounding box center [161, 99] width 108 height 21
type input "39.5833333333333"
type input "97.9166666666667"
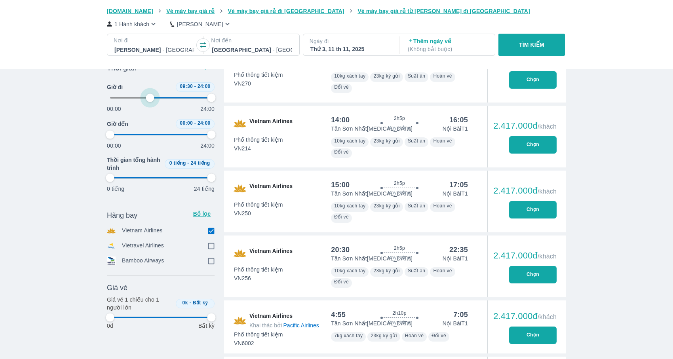
click at [150, 93] on span at bounding box center [160, 98] width 101 height 12
type input "39.5833333333333"
type input "97.9166666666667"
type input "45.8333333333333"
type input "97.9166666666667"
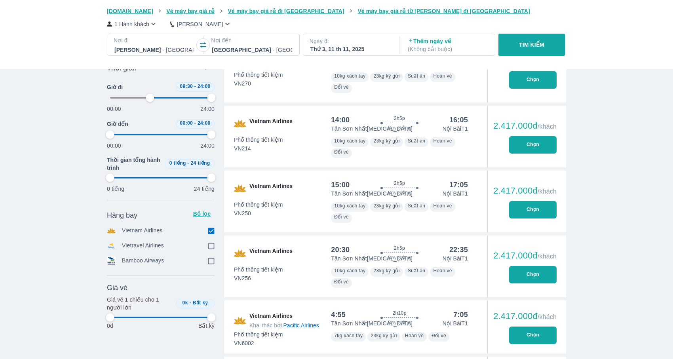
type input "97.9166666666667"
type input "45.8333333333333"
type input "97.9166666666667"
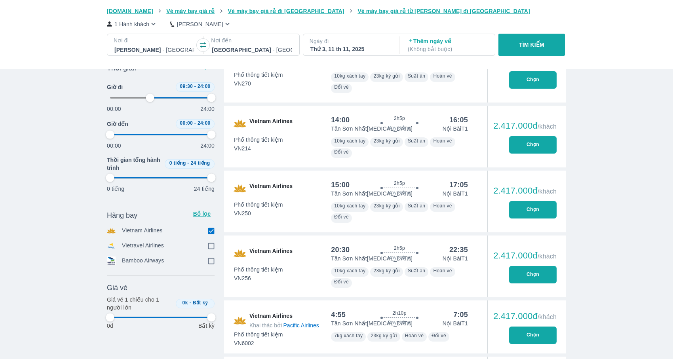
type input "97.9166666666667"
type input "45.8333333333333"
type input "97.9166666666667"
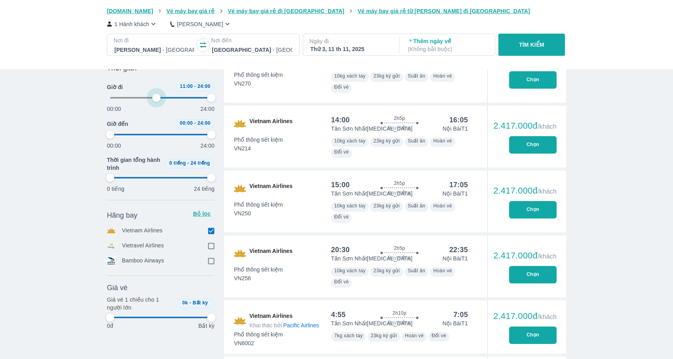
type input "45.8333333333333"
type input "97.9166666666667"
type input "47.9166666666667"
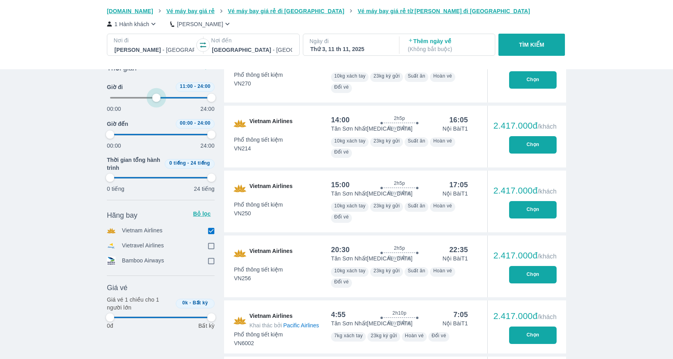
type input "97.9166666666667"
type input "52.0833333333333"
type input "97.9166666666667"
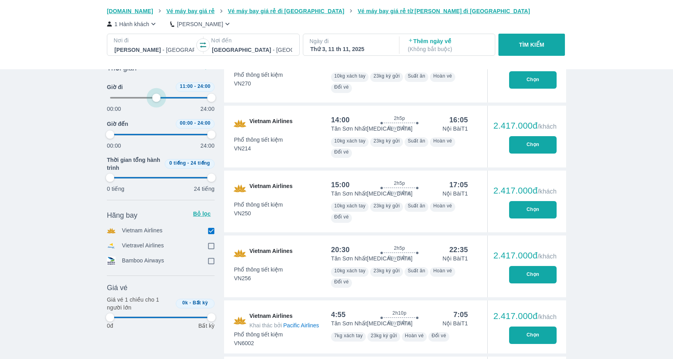
type input "97.9166666666667"
type input "54.1666666666667"
type input "97.9166666666667"
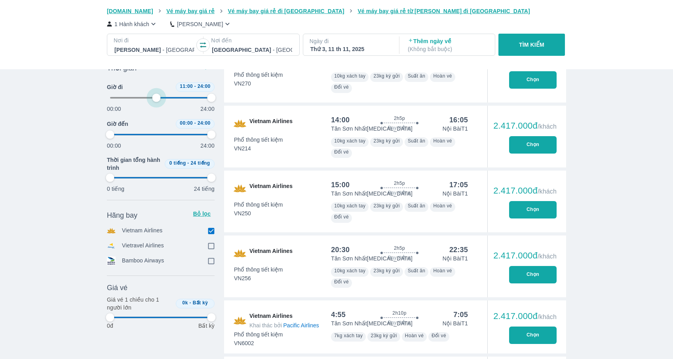
type input "97.9166666666667"
type input "56.25"
type input "97.9166666666667"
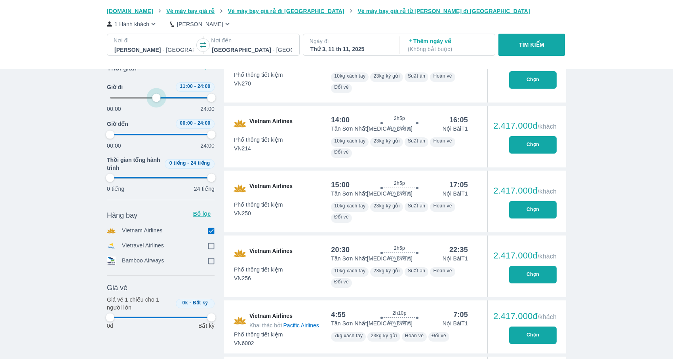
type input "60.4166666666667"
type input "97.9166666666667"
type input "60.4166666666667"
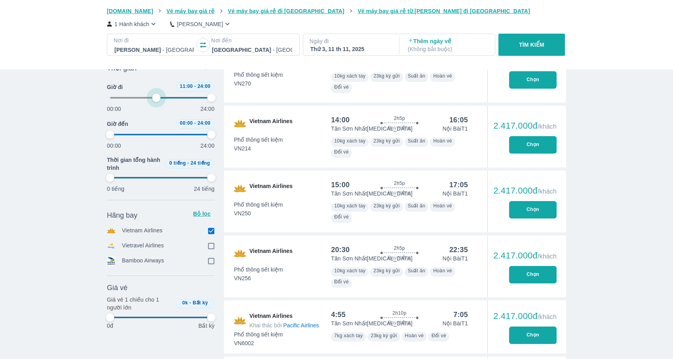
type input "97.9166666666667"
type input "60.4166666666667"
type input "97.9166666666667"
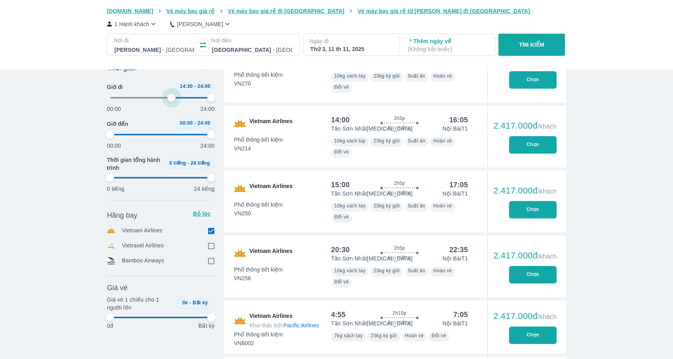
type input "97.9166666666667"
type input "60.4166666666667"
type input "97.9166666666667"
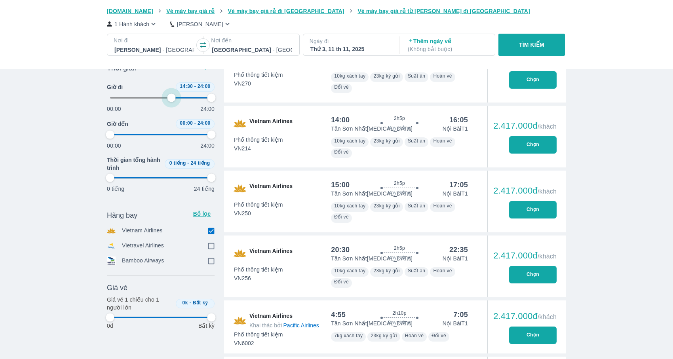
type input "97.9166666666667"
type input "60.4166666666667"
type input "97.9166666666667"
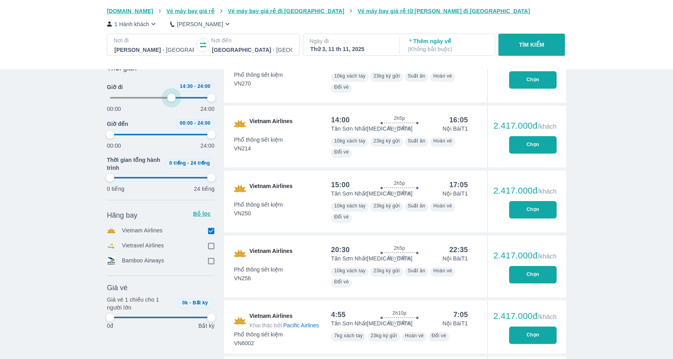
type input "60.4166666666667"
type input "97.9166666666667"
type input "60.4166666666667"
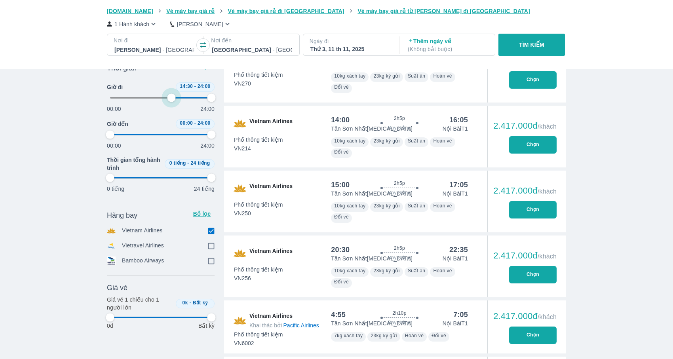
type input "97.9166666666667"
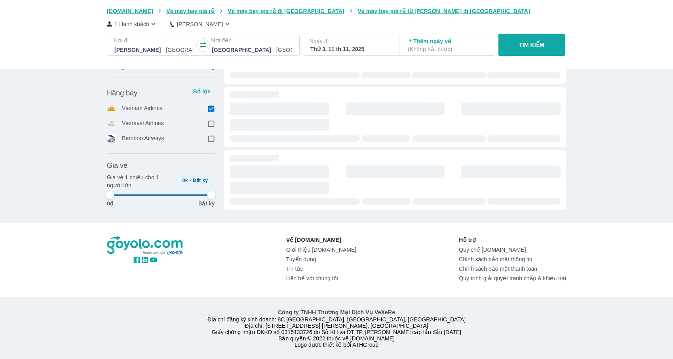
drag, startPoint x: 155, startPoint y: 95, endPoint x: 163, endPoint y: 97, distance: 8.2
click at [163, 97] on div "Thời gian Bỏ lọc Giờ đi 12:30 - 24:00 00:00 24:00 Giờ đến 00:00 - 24:00 00:00 2…" at bounding box center [161, 74] width 108 height 272
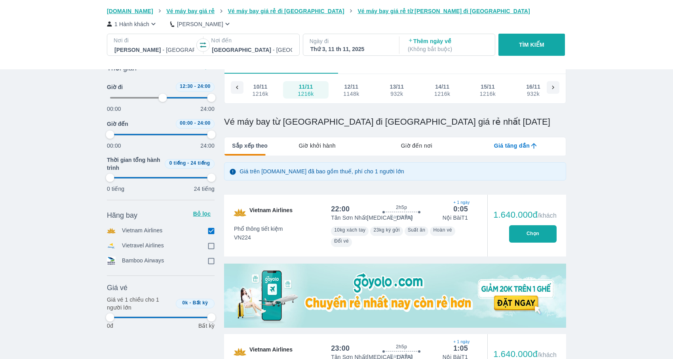
scroll to position [47, 0]
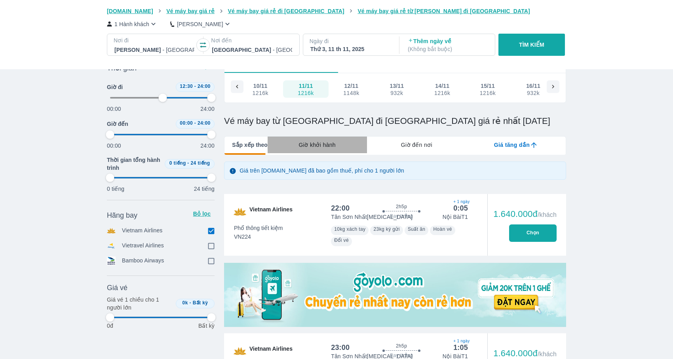
click at [316, 146] on span "Giờ khởi hành" at bounding box center [317, 145] width 37 height 8
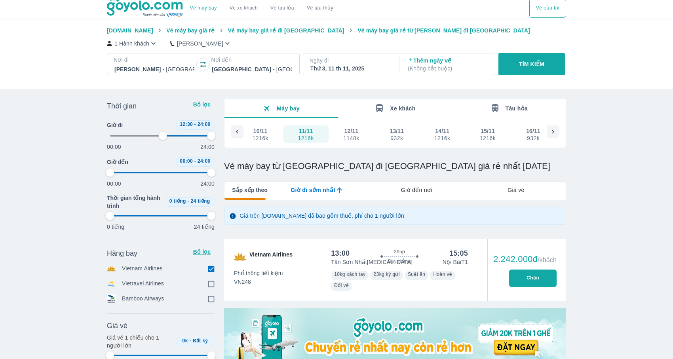
scroll to position [0, 0]
